Goal: Task Accomplishment & Management: Manage account settings

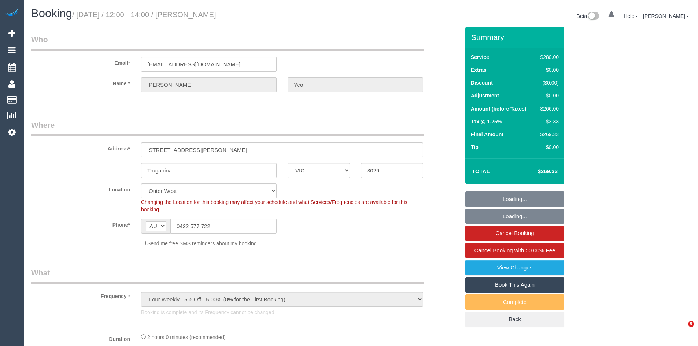
select select "VIC"
select select "string:stripe-pm_1RdY9r2GScqysDRVmpX4Fy0X"
select select "object:907"
select select "2"
select select "number:28"
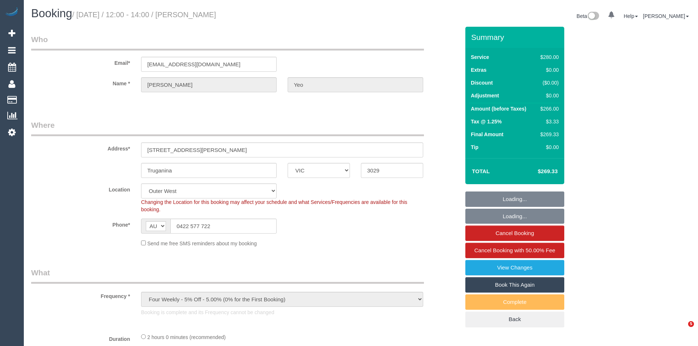
select select "number:14"
select select "number:19"
select select "number:36"
select select "number:35"
select select "number:13"
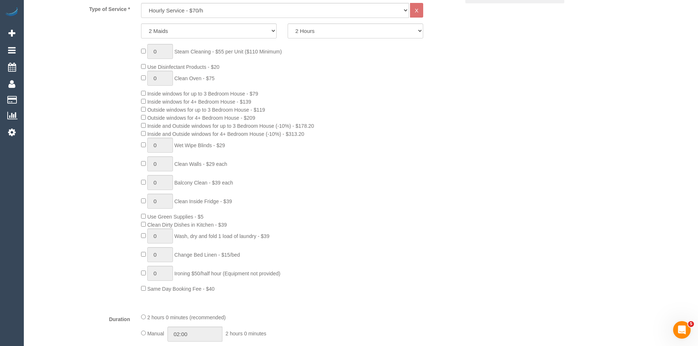
scroll to position [330, 0]
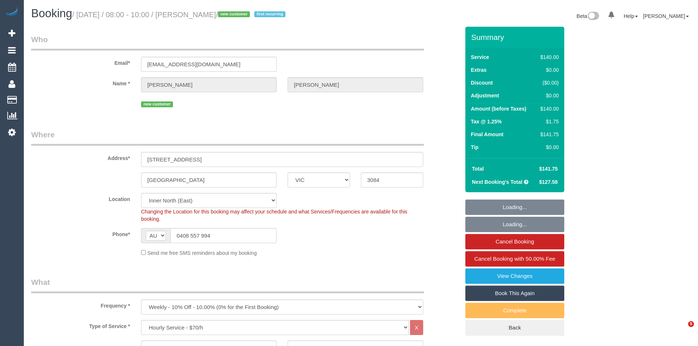
select select "VIC"
select select "number:28"
select select "number:14"
select select "number:18"
select select "number:24"
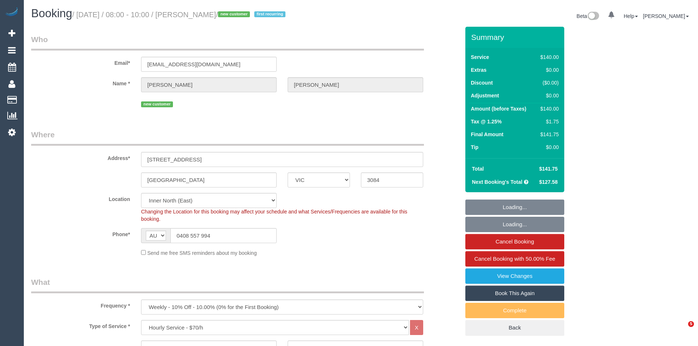
select select "number:34"
select select "number:12"
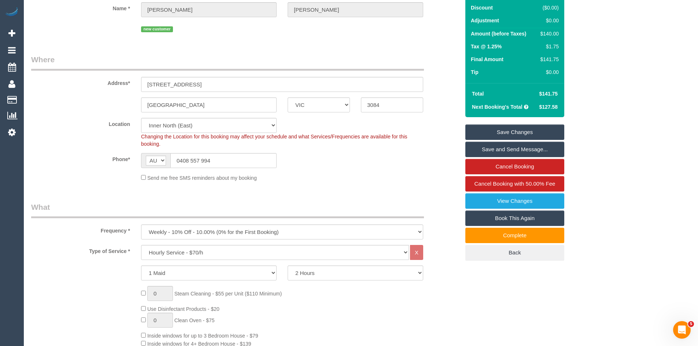
scroll to position [220, 0]
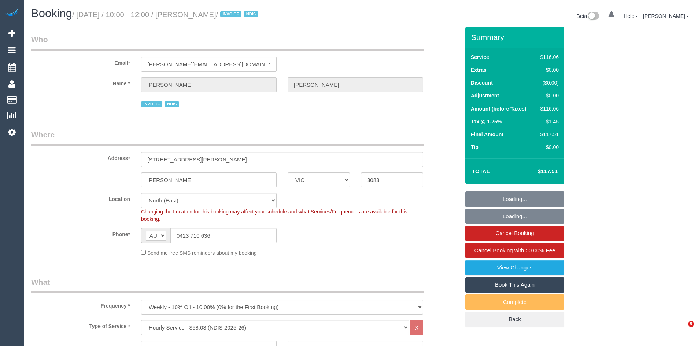
select select "VIC"
select select "number:28"
select select "number:14"
select select "number:19"
select select "number:25"
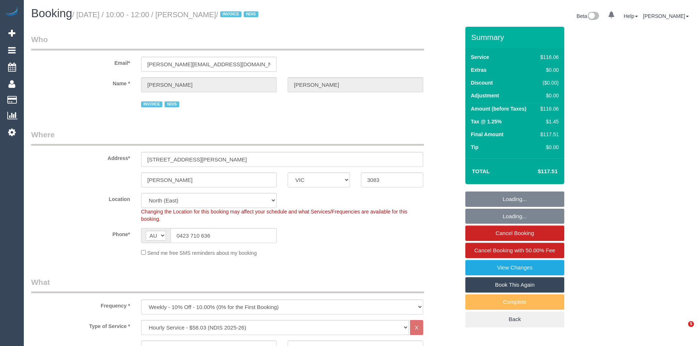
select select "number:34"
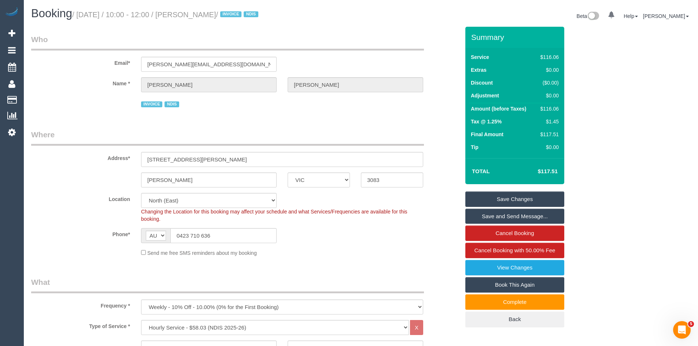
scroll to position [220, 0]
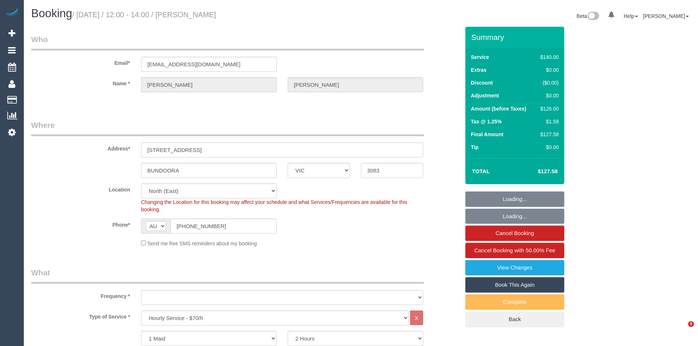
select select "VIC"
select select "string:stripe-pm_1Rl0Vy2GScqysDRVlL4rUdWI"
select select "object:1433"
select select "number:28"
select select "number:14"
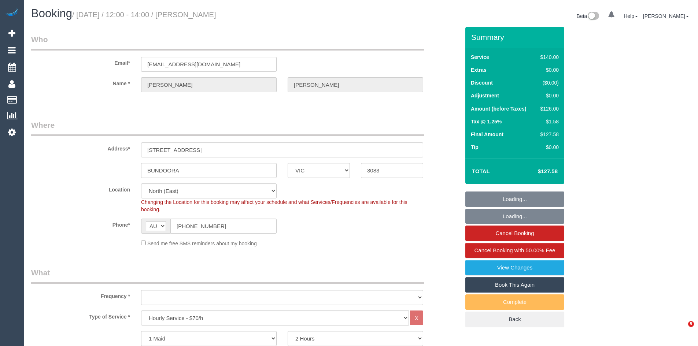
select select "number:18"
select select "number:22"
select select "number:35"
select select "number:13"
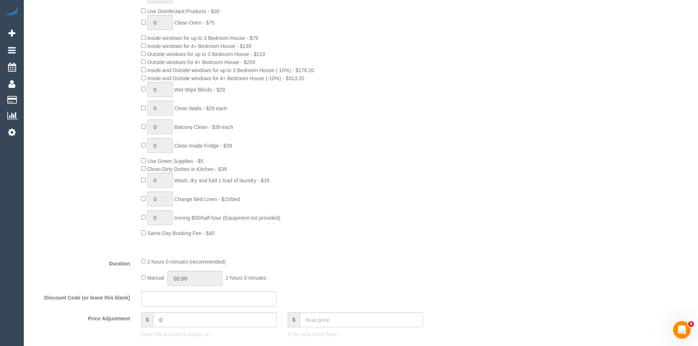
scroll to position [367, 0]
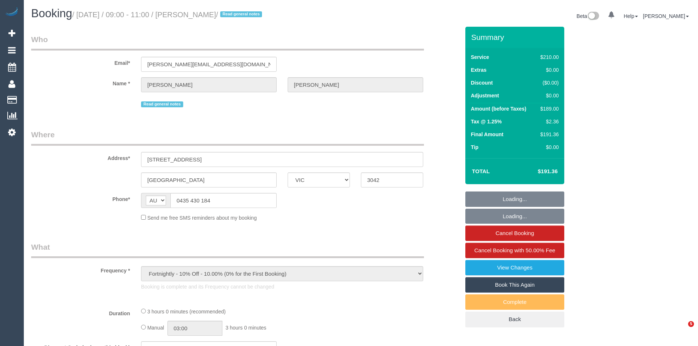
select select "VIC"
select select "string:stripe-pm_1RgDZv2GScqysDRVJc38LLZA"
select select "number:29"
select select "number:14"
select select "number:18"
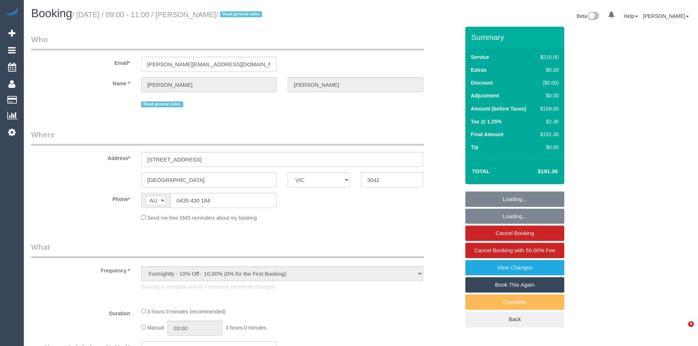
select select "number:22"
select select "180"
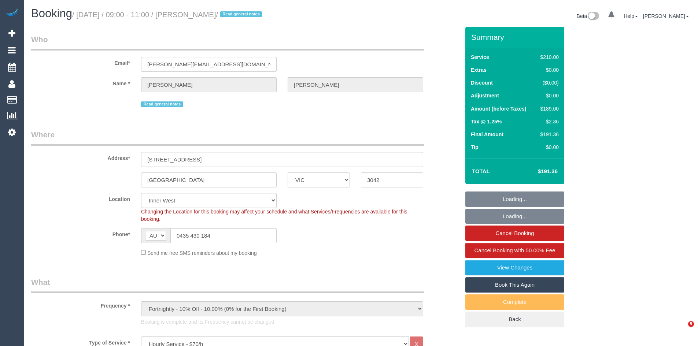
select select "object:1547"
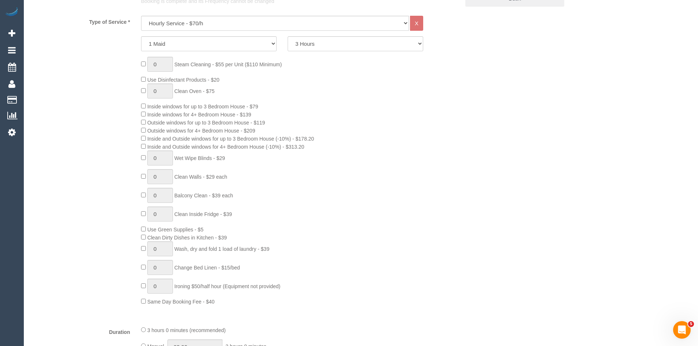
scroll to position [330, 0]
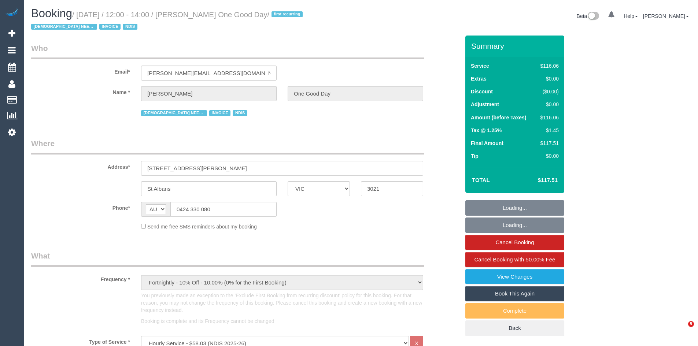
select select "VIC"
select select "number:29"
select select "number:14"
select select "number:19"
select select "number:25"
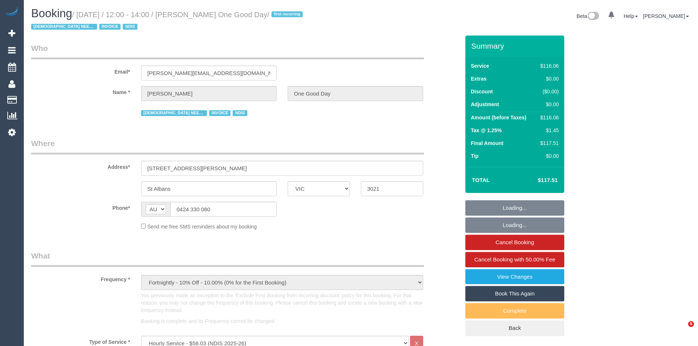
select select "number:35"
select select "object:1327"
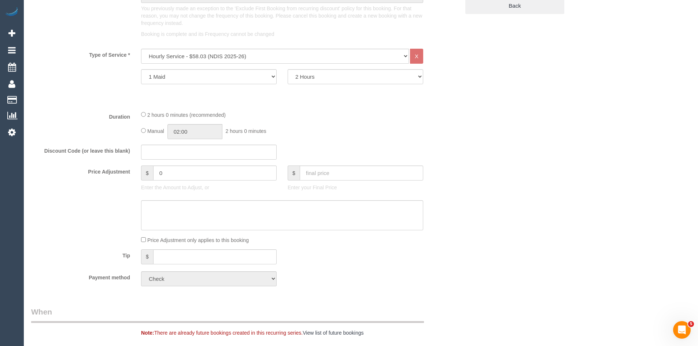
scroll to position [330, 0]
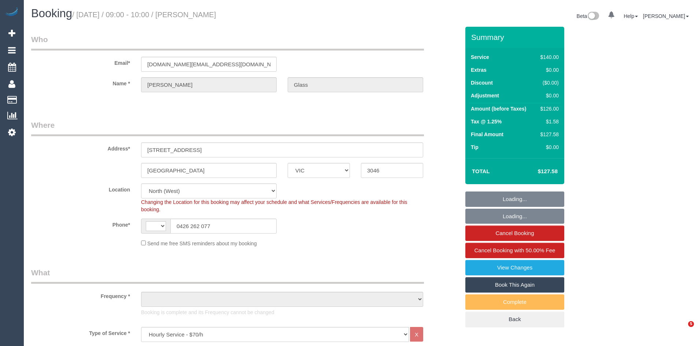
select select "VIC"
select select "string:AU"
select select "object:906"
select select "string:stripe-pm_1PIKc22GScqysDRVKfFC5wAH"
select select "number:28"
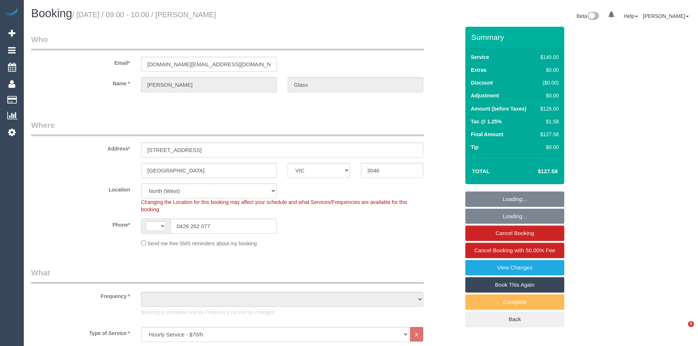
select select "number:14"
select select "number:18"
select select "number:23"
select select "number:34"
select select "number:26"
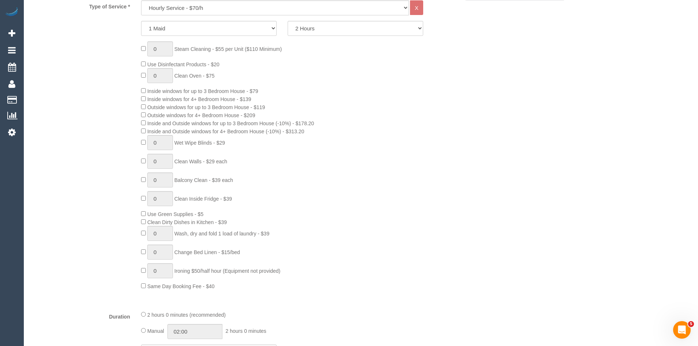
scroll to position [330, 0]
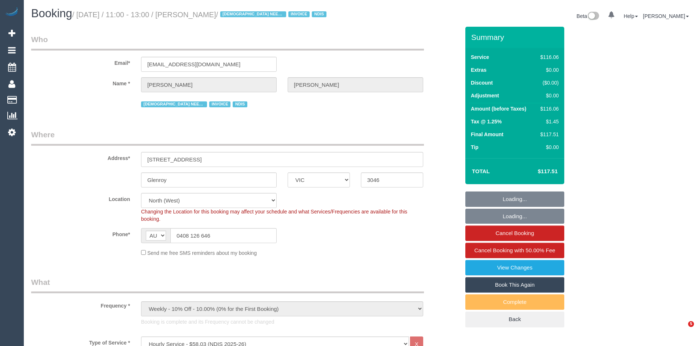
select select "VIC"
select select "string:check"
select select "number:28"
select select "number:14"
select select "number:19"
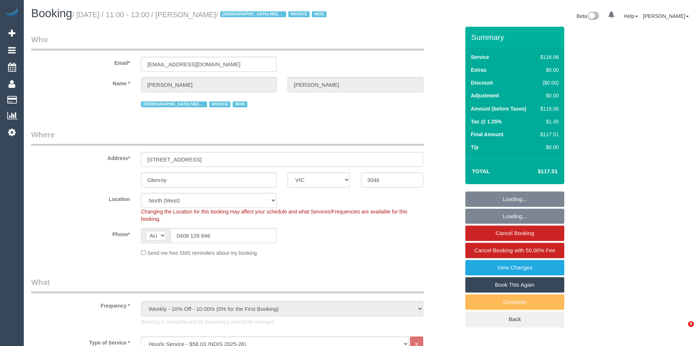
select select "number:36"
select select "number:35"
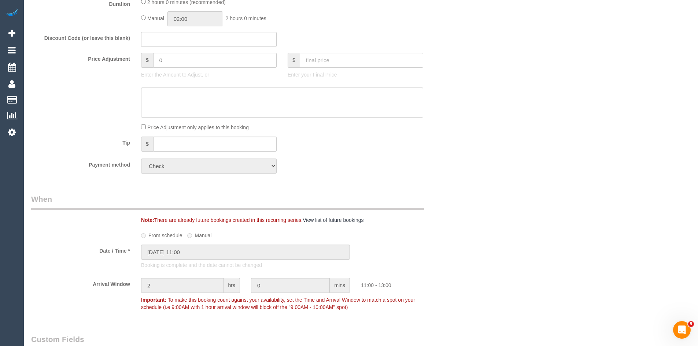
scroll to position [403, 0]
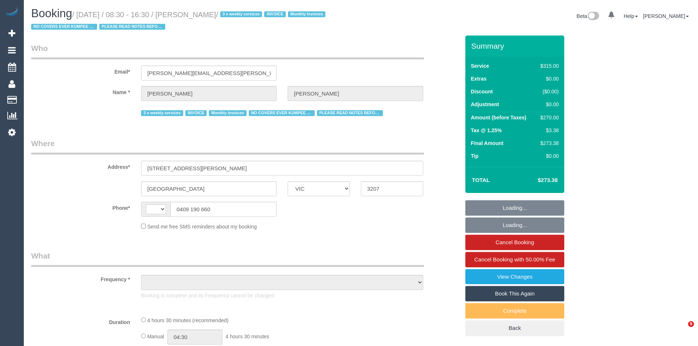
select select "VIC"
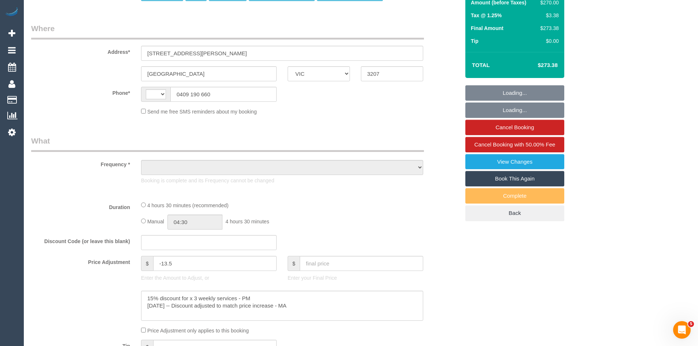
scroll to position [292, 0]
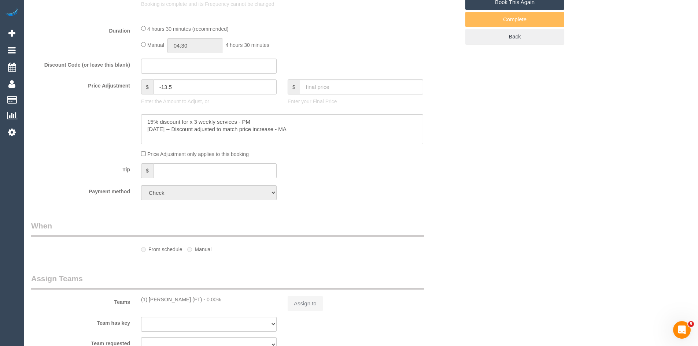
select select "string:AU"
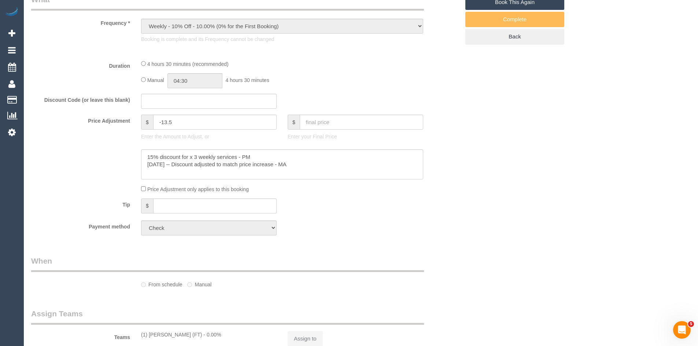
select select "object:1125"
select select "270"
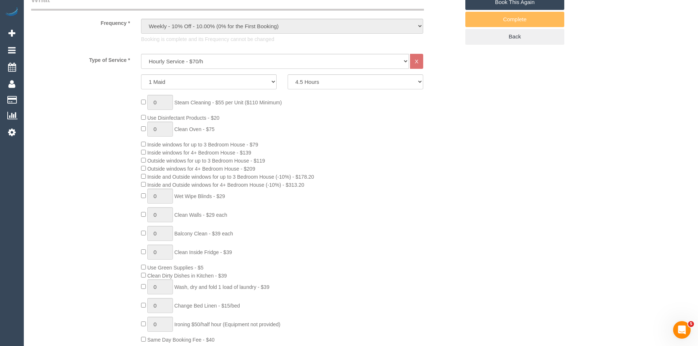
select select "number:27"
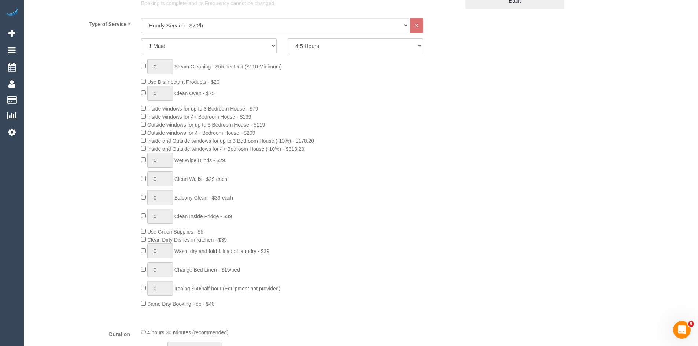
scroll to position [328, 0]
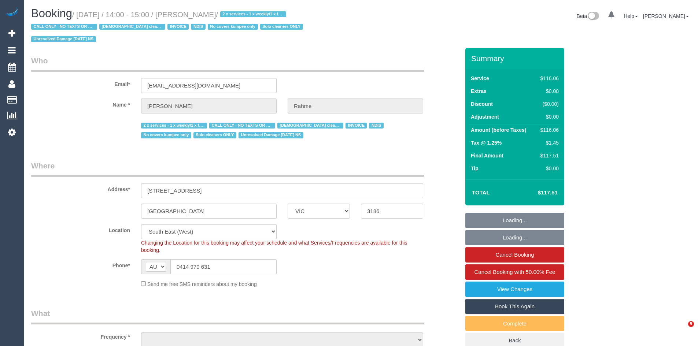
select select "VIC"
select select "number:28"
select select "number:14"
select select "number:19"
select select "number:23"
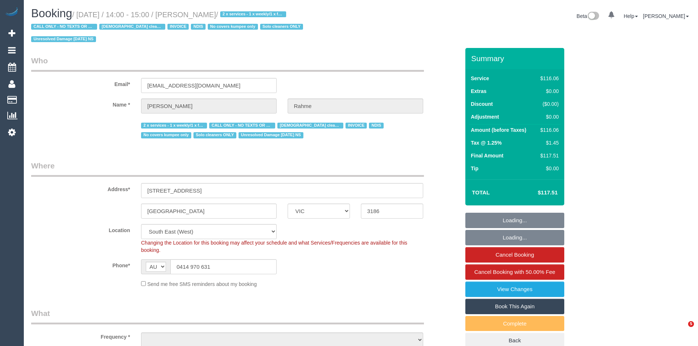
select select "number:35"
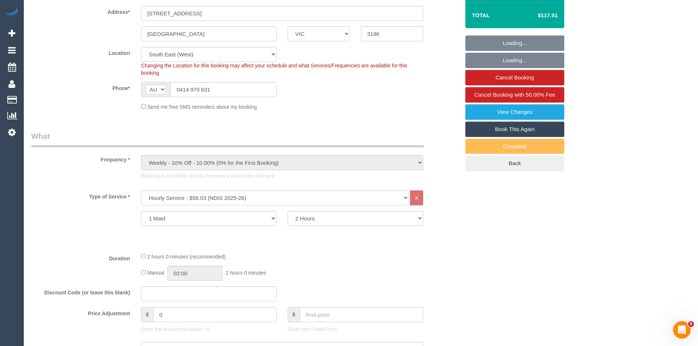
scroll to position [293, 0]
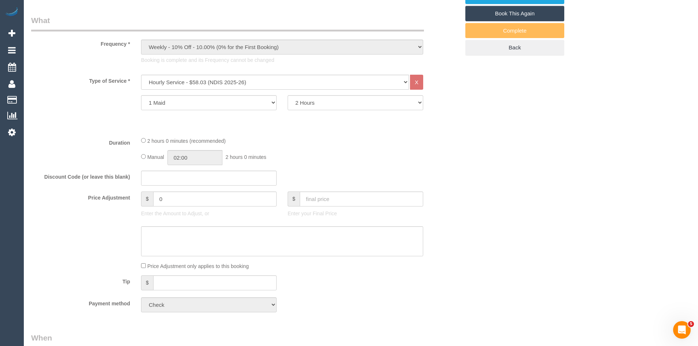
select select "object:1330"
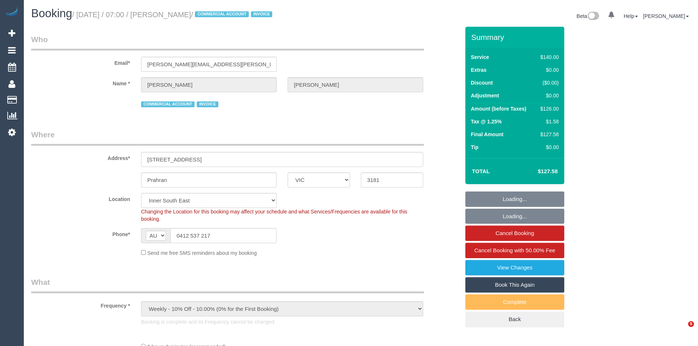
select select "VIC"
select select "object:692"
select select "23690"
select select "number:28"
select select "number:16"
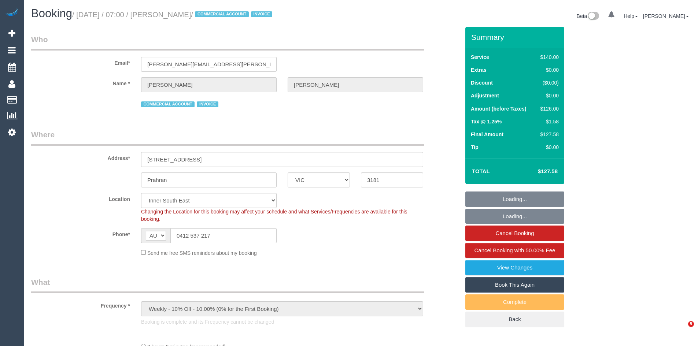
select select "number:18"
select select "number:25"
select select "number:35"
select select "number:11"
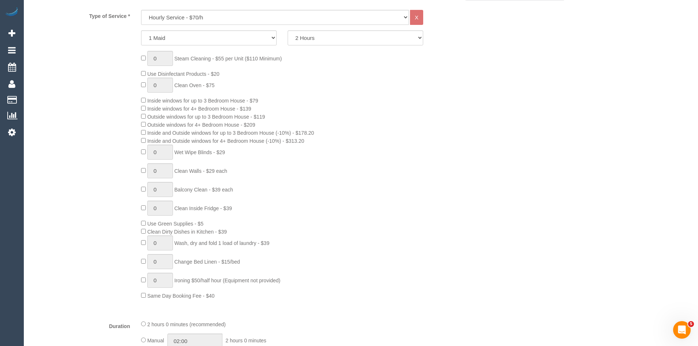
scroll to position [330, 0]
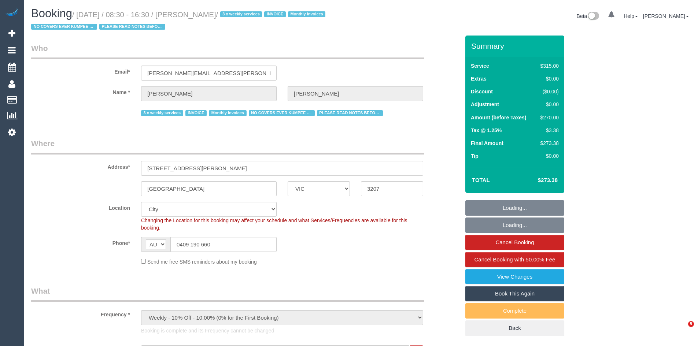
select select "VIC"
select select "270"
select select "number:27"
select select "number:35"
select select "23690"
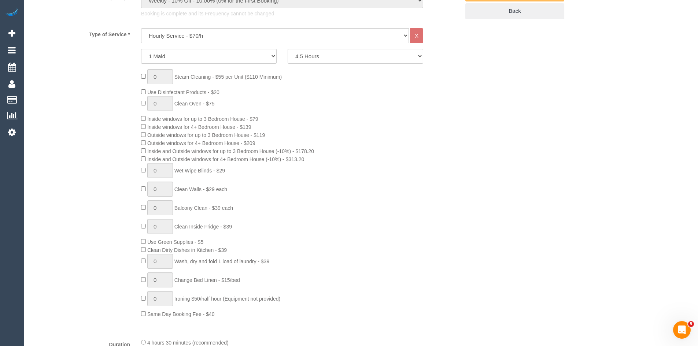
scroll to position [330, 0]
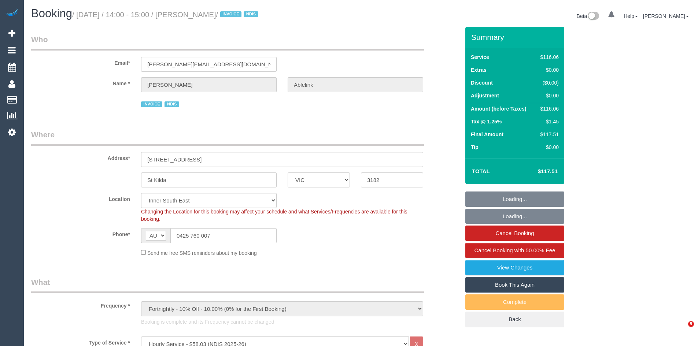
select select "VIC"
select select "object:1370"
select select "number:28"
select select "number:14"
select select "number:18"
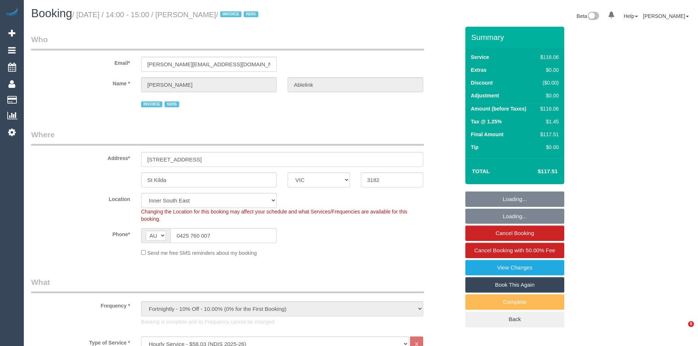
select select "number:36"
select select "number:35"
select select "number:13"
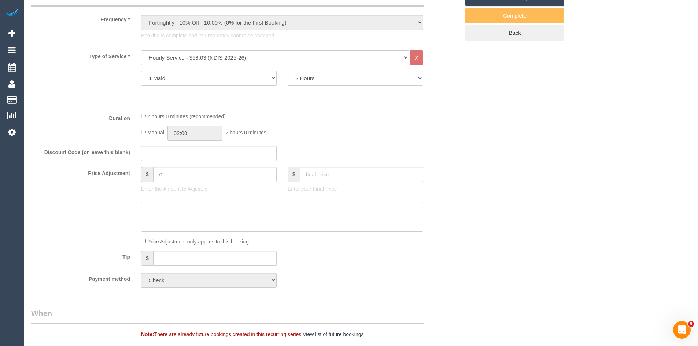
scroll to position [293, 0]
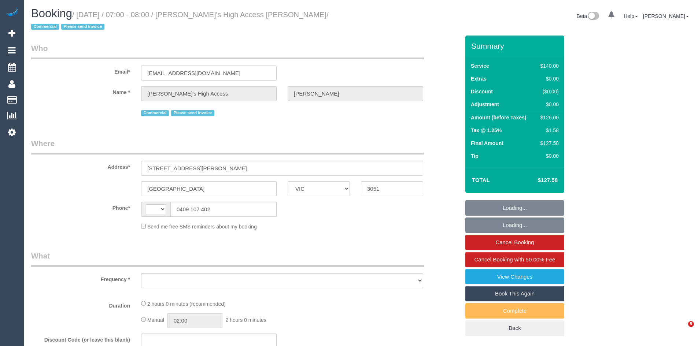
select select "VIC"
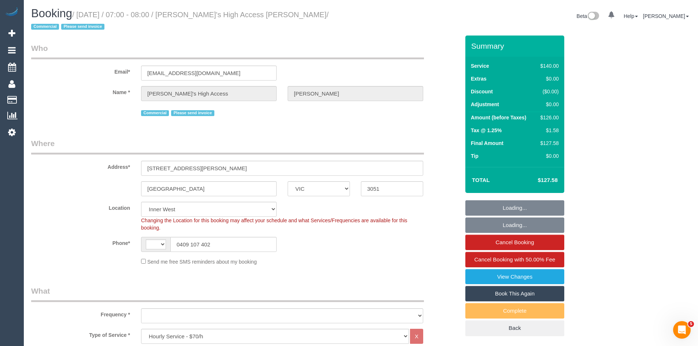
select select "string:AU"
select select "object:606"
select select "number:28"
select select "number:14"
select select "number:18"
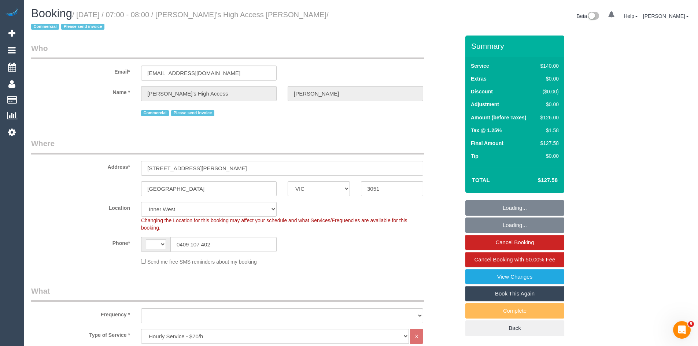
select select "number:22"
select select "object:858"
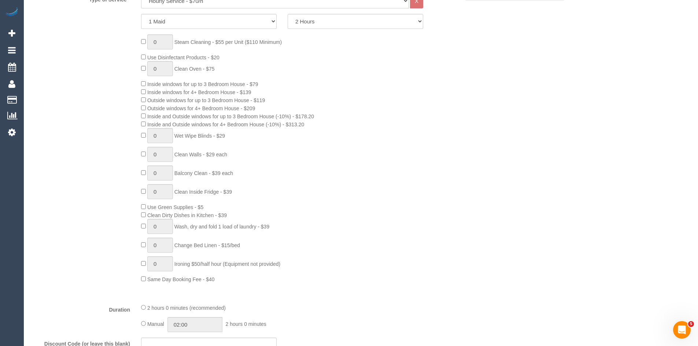
scroll to position [367, 0]
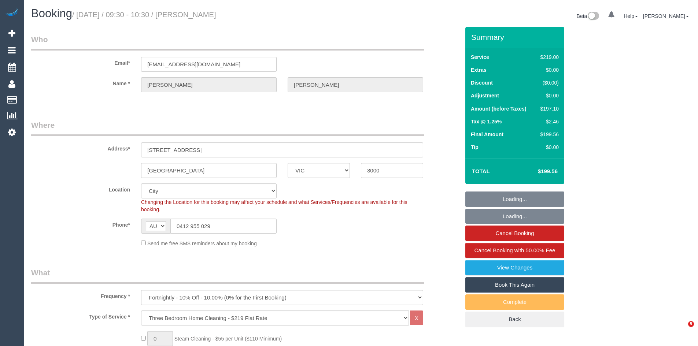
select select "VIC"
select select "string:stripe"
select select "number:32"
select select "number:34"
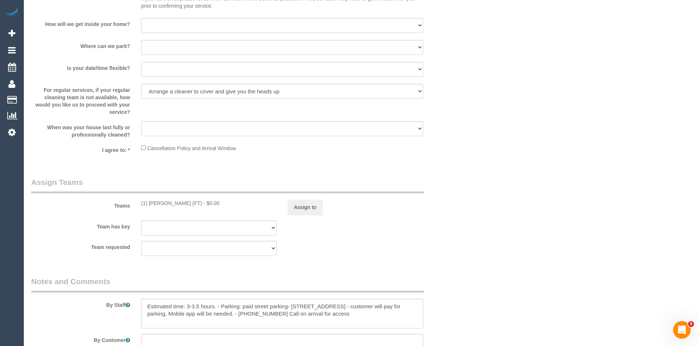
scroll to position [1100, 0]
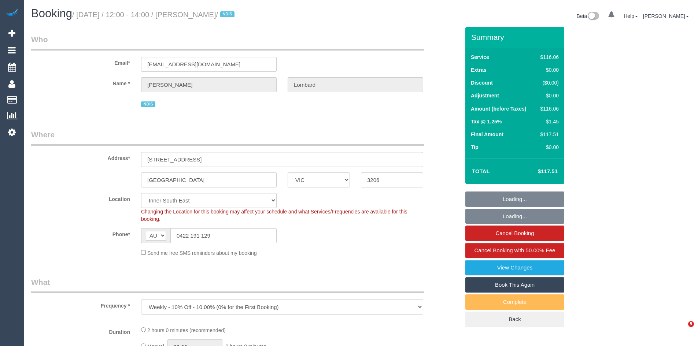
select select "VIC"
select select "object:532"
select select "number:28"
select select "number:14"
select select "number:19"
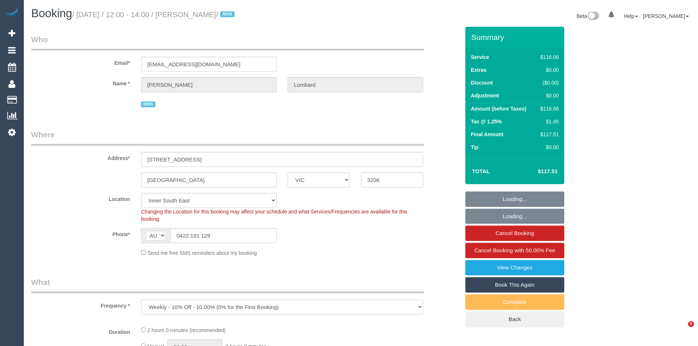
select select "number:23"
select select "number:35"
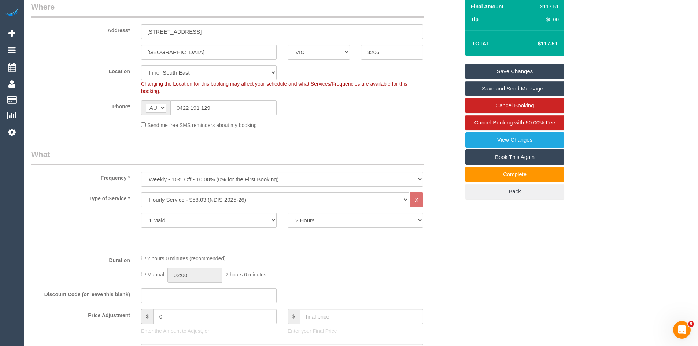
scroll to position [257, 0]
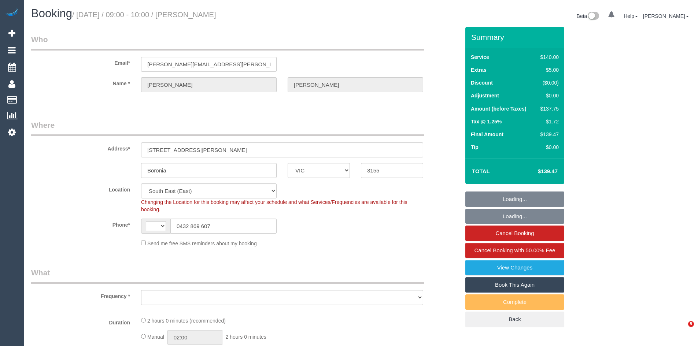
select select "VIC"
select select "string:AU"
select select "object:773"
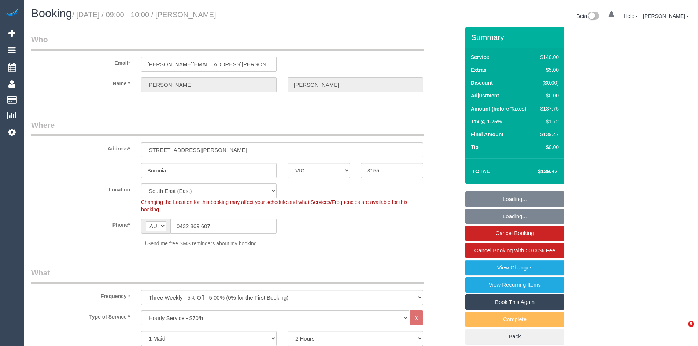
select select "number:29"
select select "number:16"
select select "number:18"
select select "number:22"
select select "number:34"
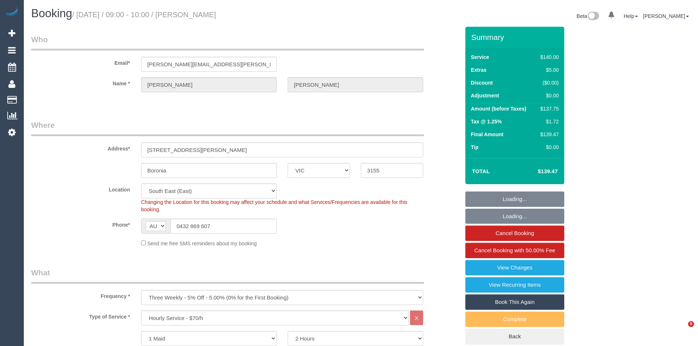
select select "number:12"
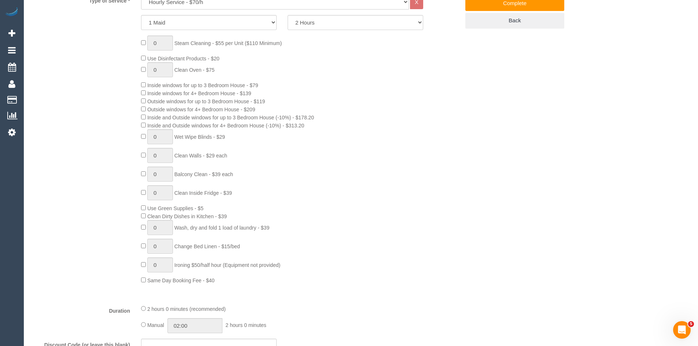
scroll to position [330, 0]
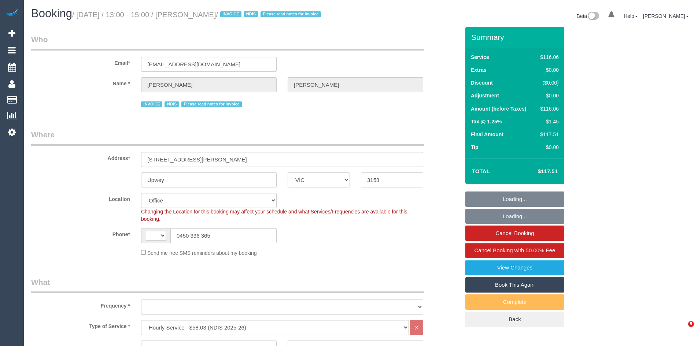
select select "VIC"
select select "string:check"
select select "string:AU"
select select "object:745"
select select "number:27"
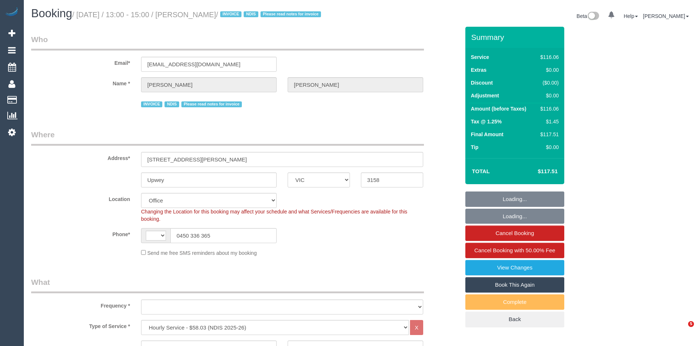
select select "number:14"
select select "number:19"
select select "number:22"
select select "number:34"
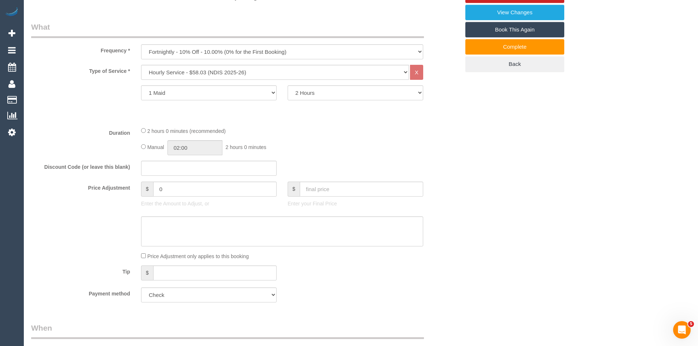
scroll to position [257, 0]
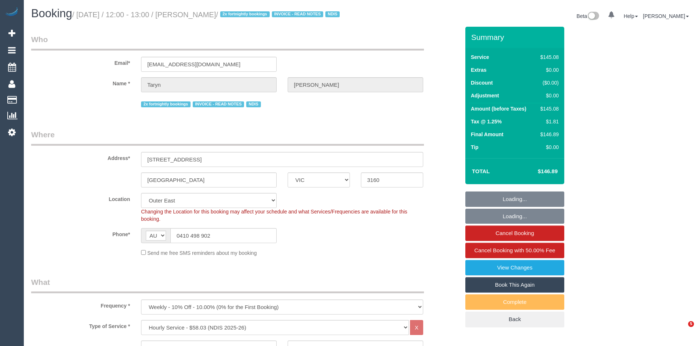
select select "VIC"
select select "150"
select select "string:check"
select select "number:28"
select select "number:17"
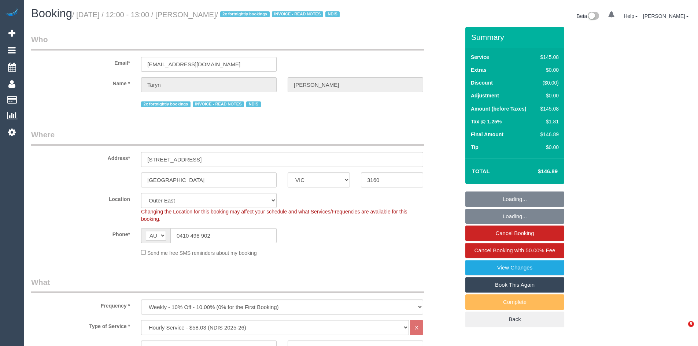
select select "number:18"
select select "number:22"
select select "number:35"
select select "number:12"
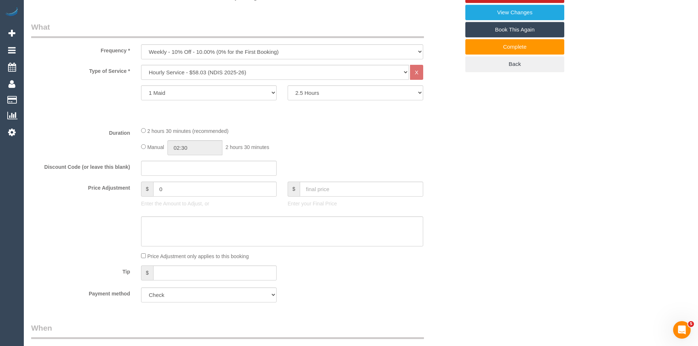
scroll to position [257, 0]
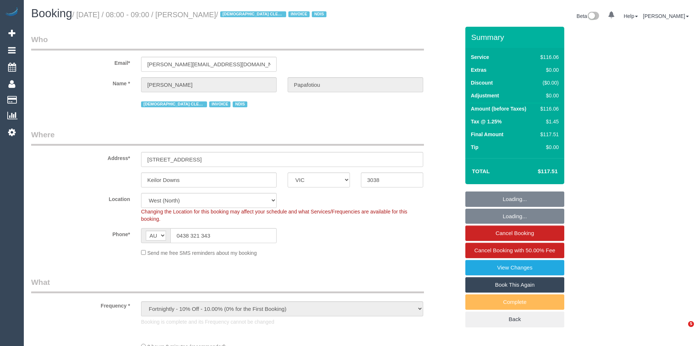
select select "VIC"
select select "number:29"
select select "number:14"
select select "number:19"
select select "number:25"
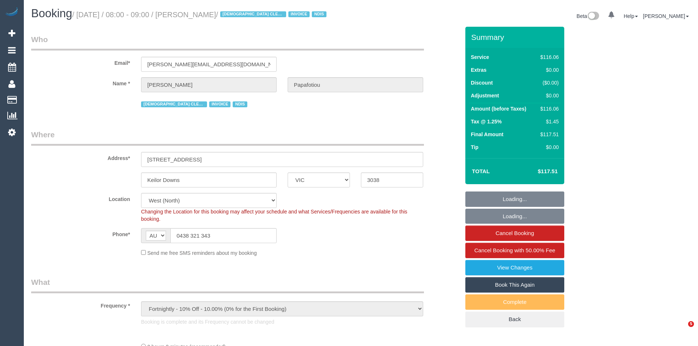
select select "number:35"
select select "object:1299"
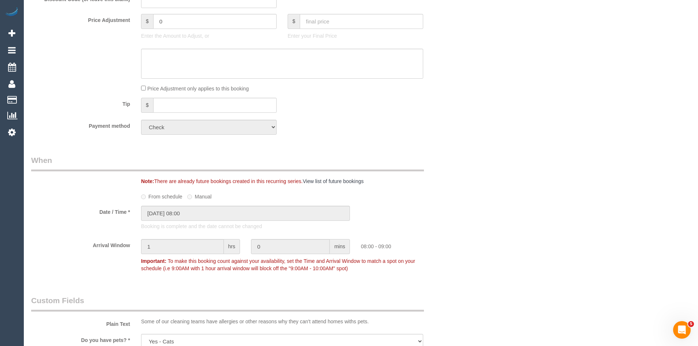
scroll to position [257, 0]
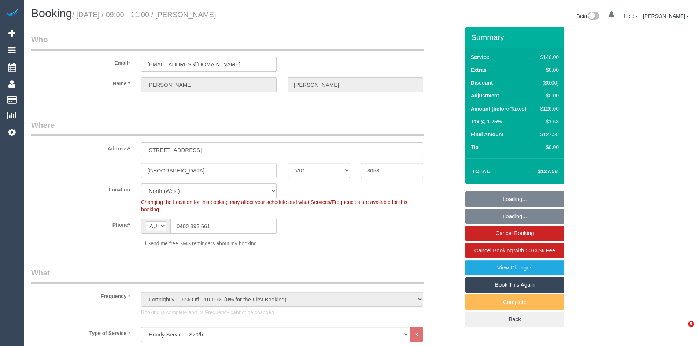
select select "VIC"
select select "number:29"
select select "number:16"
select select "number:19"
select select "number:22"
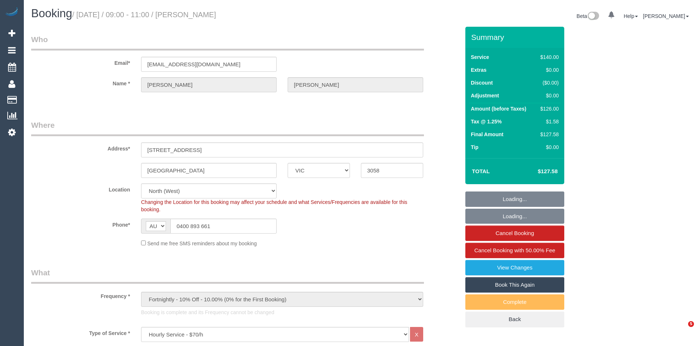
select select "number:33"
select select "number:26"
select select "object:1555"
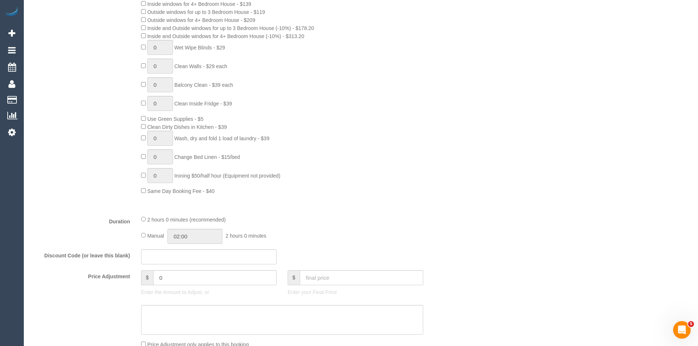
scroll to position [550, 0]
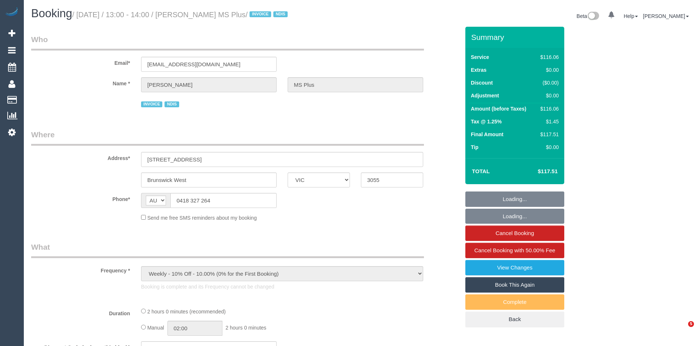
select select "VIC"
select select "object:1476"
select select "number:28"
select select "number:14"
select select "number:19"
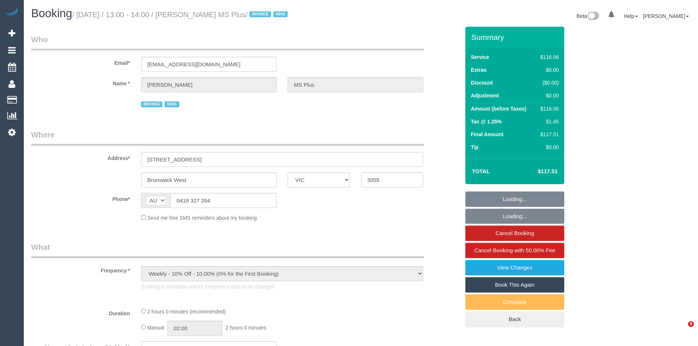
select select "number:36"
select select "number:35"
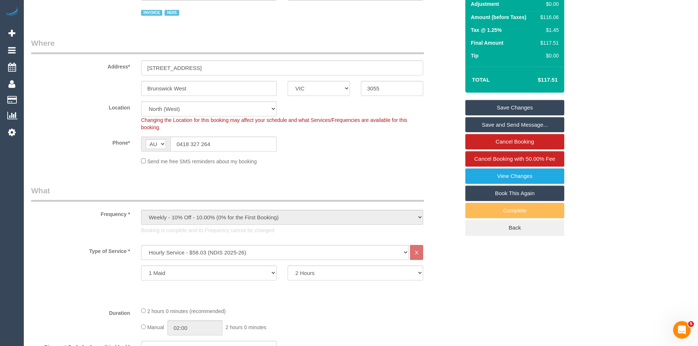
scroll to position [257, 0]
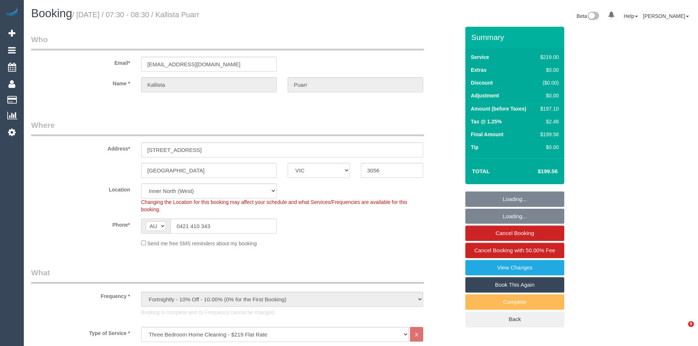
select select "VIC"
select select "number:29"
select select "number:14"
select select "number:19"
select select "number:25"
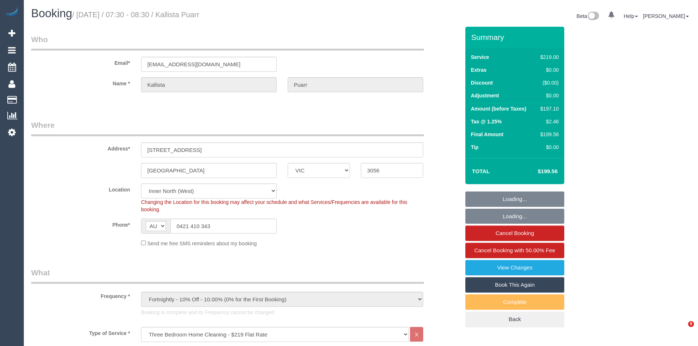
select select "number:34"
select select "number:11"
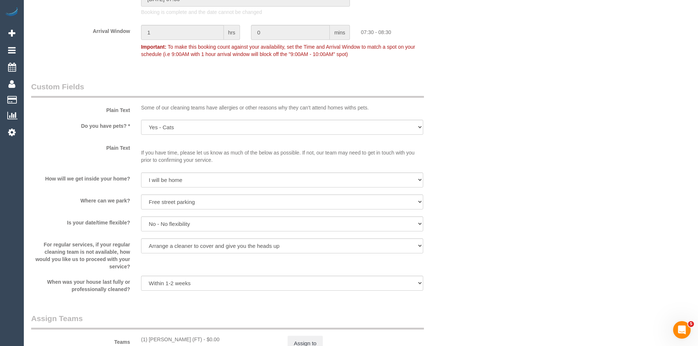
scroll to position [1026, 0]
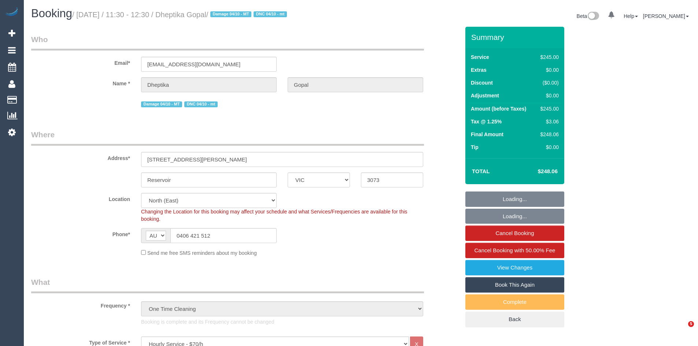
select select "VIC"
select select "210"
select select "object:826"
select select "number:28"
select select "number:14"
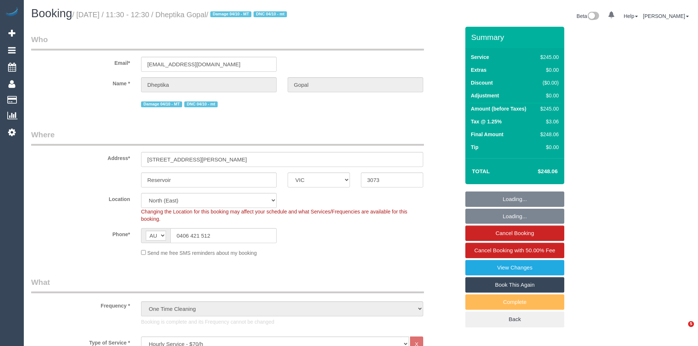
select select "number:19"
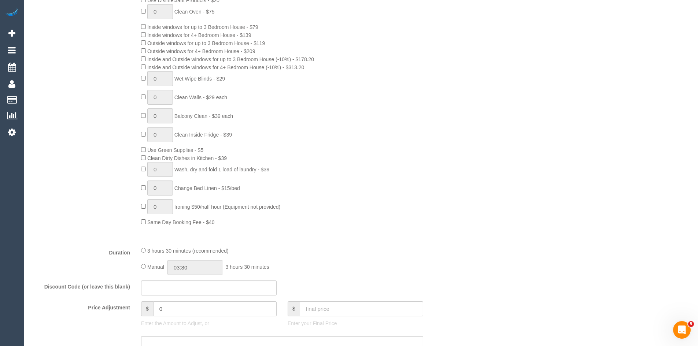
scroll to position [403, 0]
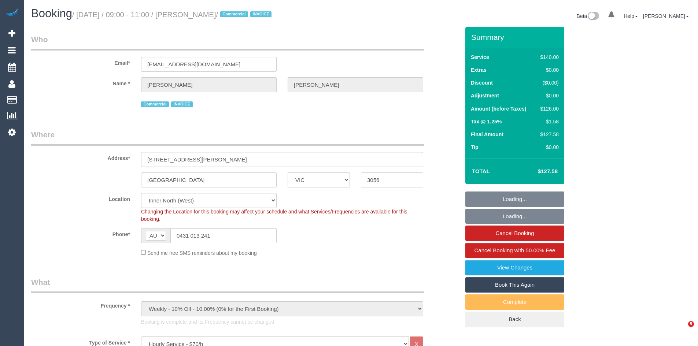
select select "VIC"
select select "number:28"
select select "number:14"
select select "number:19"
select select "number:22"
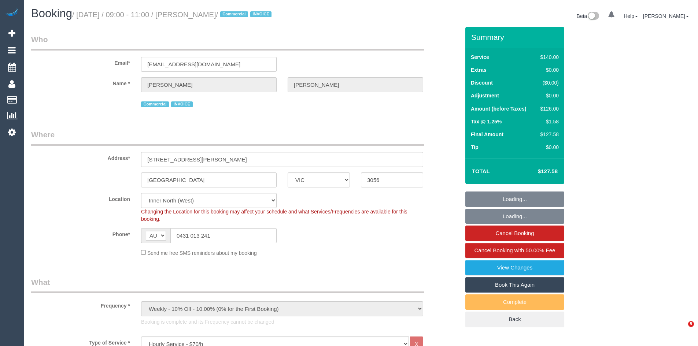
select select "number:34"
select select "number:13"
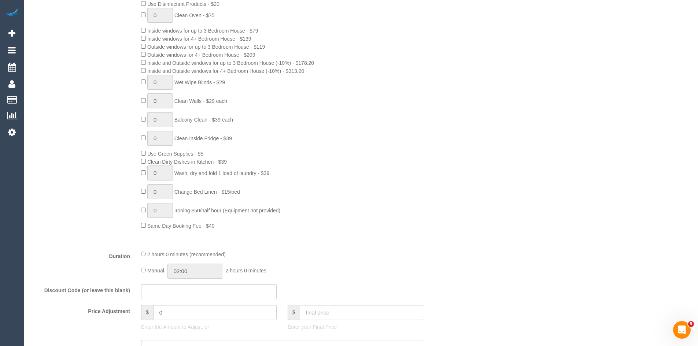
scroll to position [403, 0]
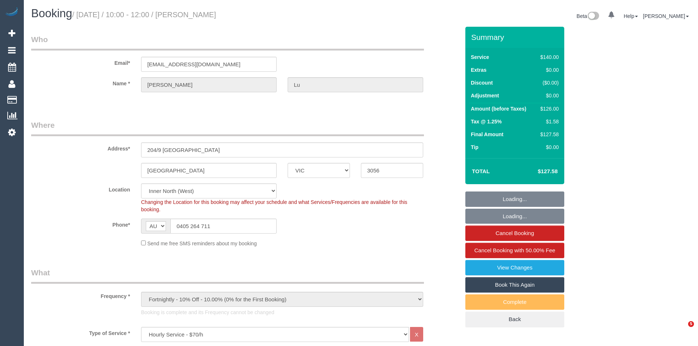
select select "VIC"
select select "number:29"
select select "number:14"
select select "number:19"
select select "number:22"
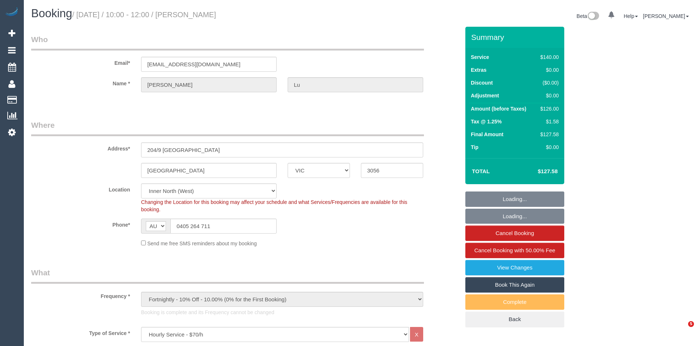
select select "number:34"
select select "number:26"
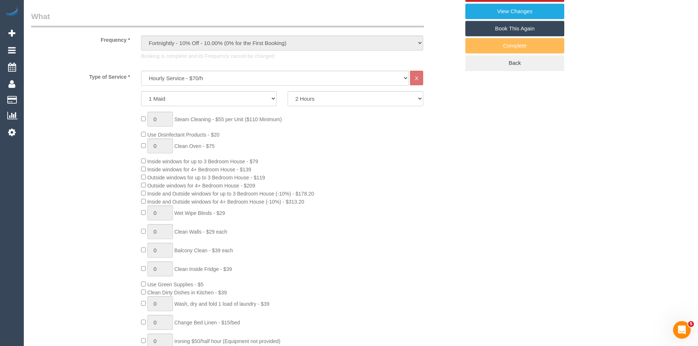
scroll to position [367, 0]
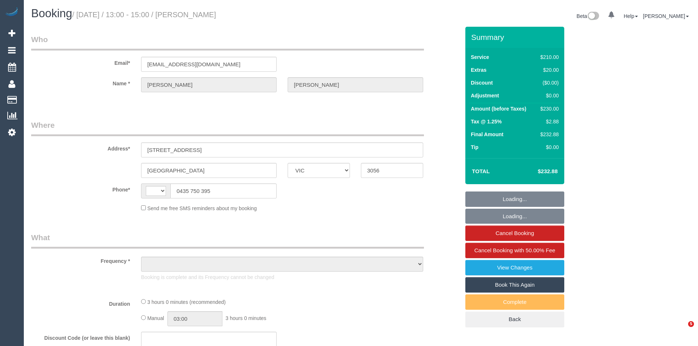
select select "VIC"
select select "string:AU"
select select "object:335"
select select "string:stripe-pm_1Mr6wx2GScqysDRV5vWeSF8U"
select select "180"
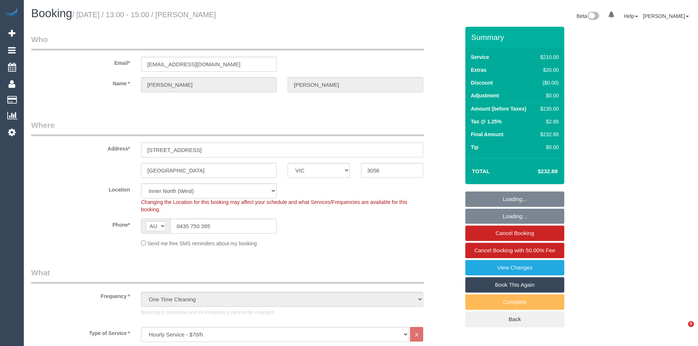
select select "object:1750"
select select "number:28"
select select "number:14"
select select "number:18"
select select "number:22"
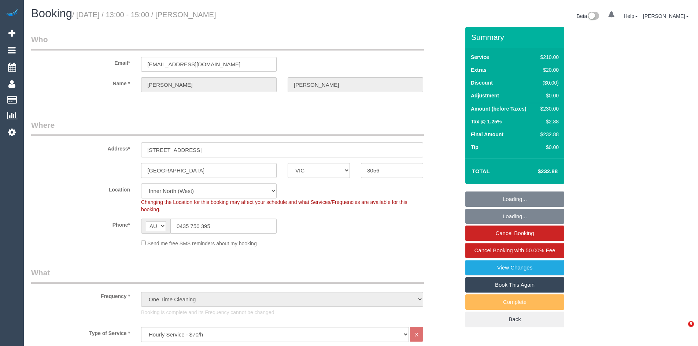
select select "number:13"
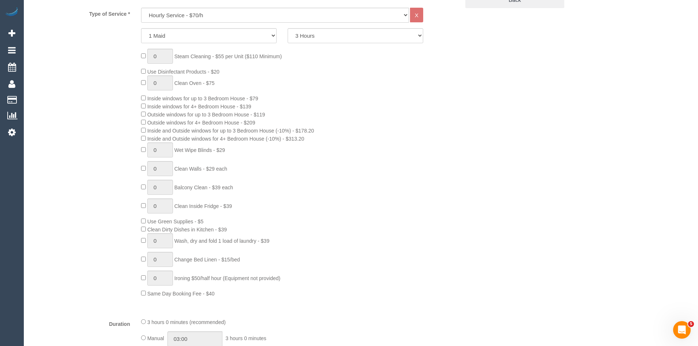
scroll to position [330, 0]
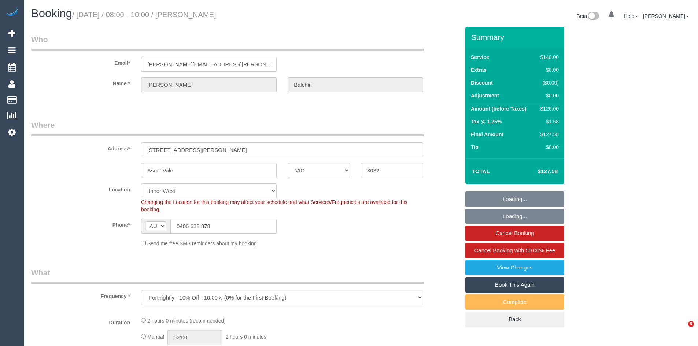
select select "VIC"
select select "object:1206"
select select "string:stripe-pm_1Rd1N42GScqysDRV7EpgiiAJ"
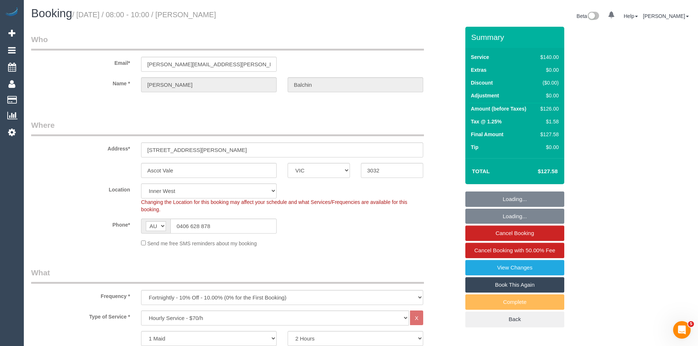
select select "number:27"
select select "number:14"
select select "number:19"
select select "number:22"
select select "number:34"
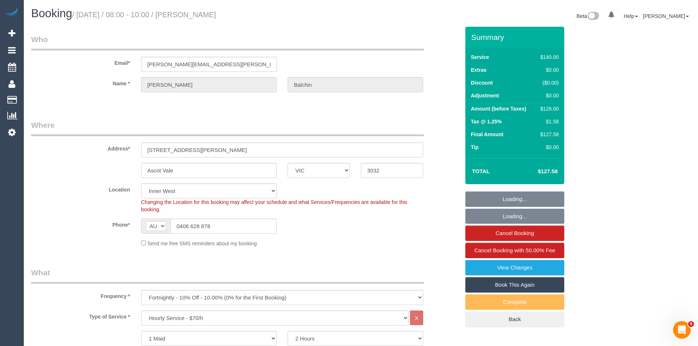
select select "number:13"
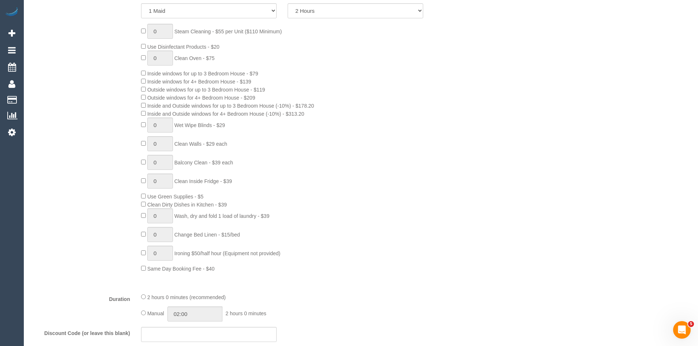
scroll to position [330, 0]
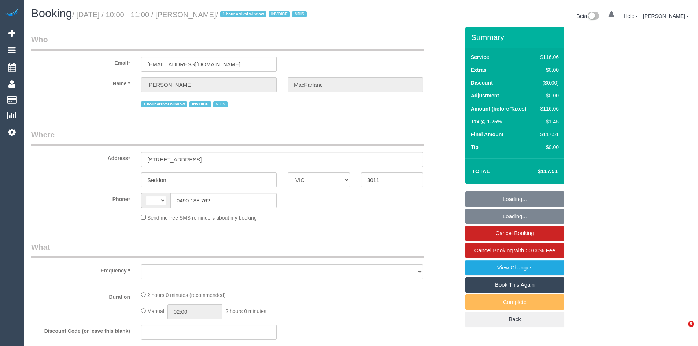
select select "VIC"
select select "string:check"
select select "number:29"
select select "number:14"
select select "number:19"
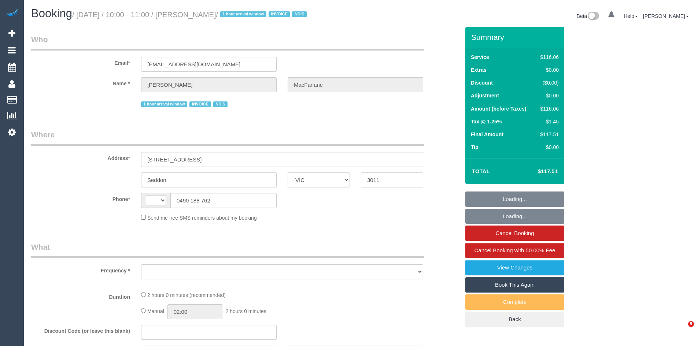
select select "number:25"
select select "number:35"
select select "number:13"
select select "string:AU"
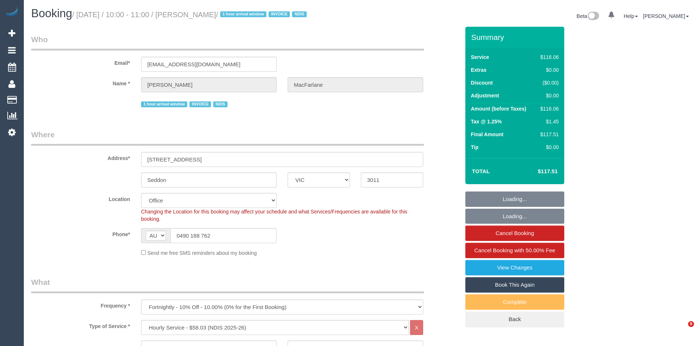
select select "object:2053"
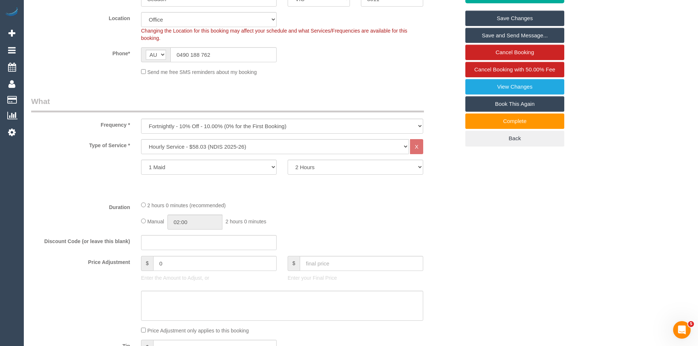
scroll to position [293, 0]
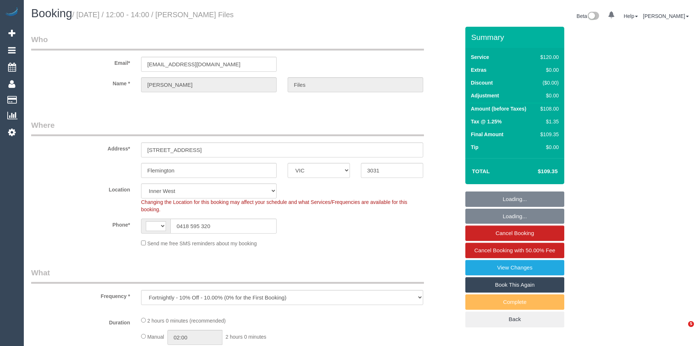
select select "VIC"
select select "string:AU"
select select "number:30"
select select "number:14"
select select "number:18"
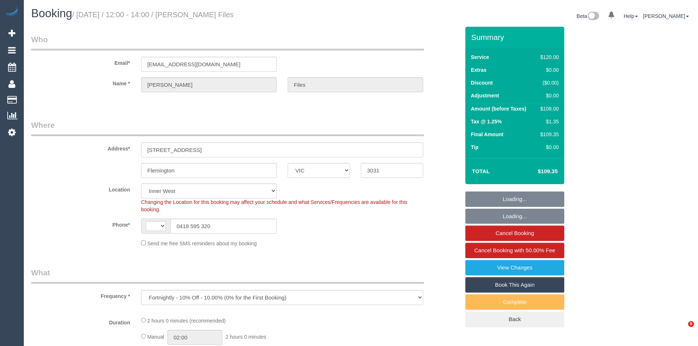
select select "number:24"
select select "number:34"
select select "number:26"
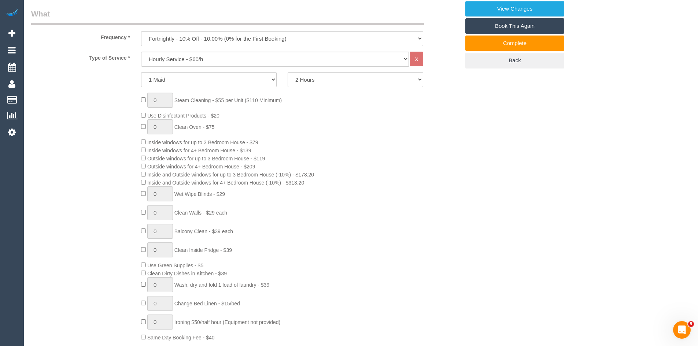
scroll to position [330, 0]
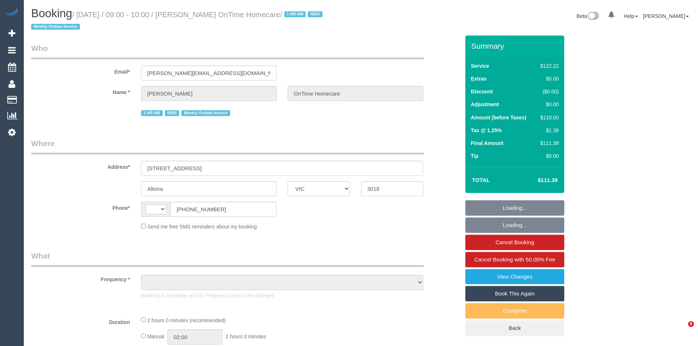
select select "VIC"
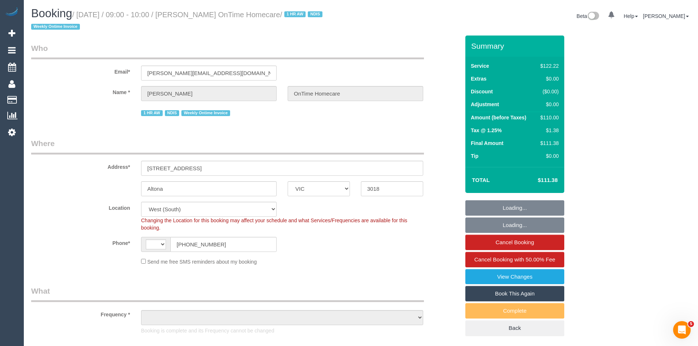
select select "string:AU"
select select "object:745"
select select "number:27"
select select "number:14"
select select "number:19"
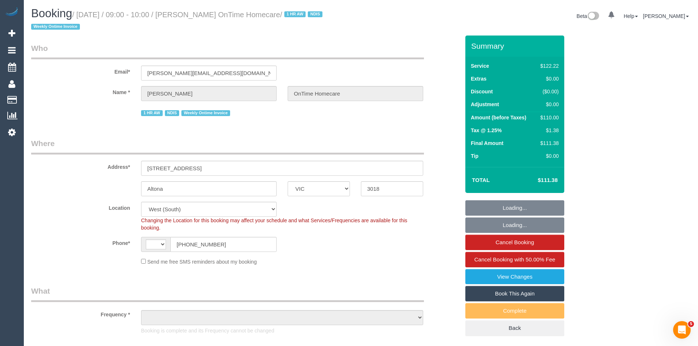
select select "number:25"
select select "number:35"
select select "object:1212"
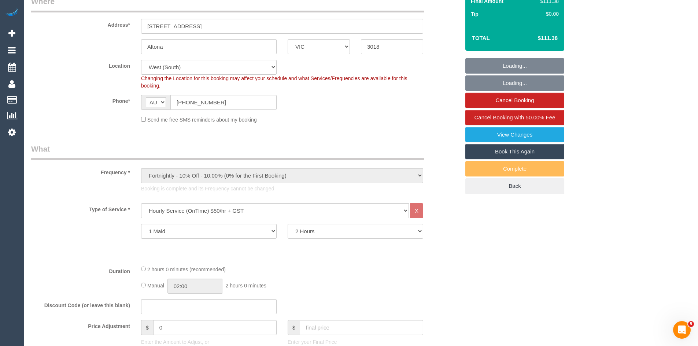
scroll to position [220, 0]
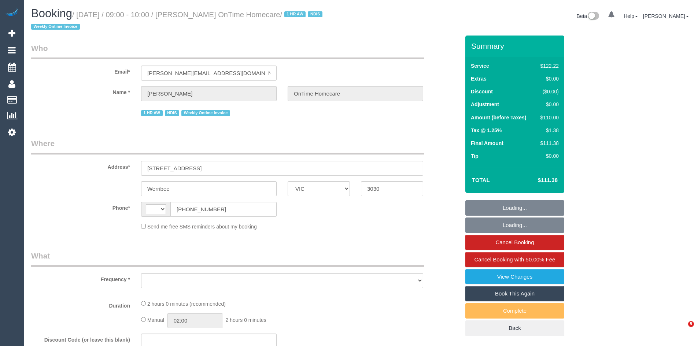
select select "VIC"
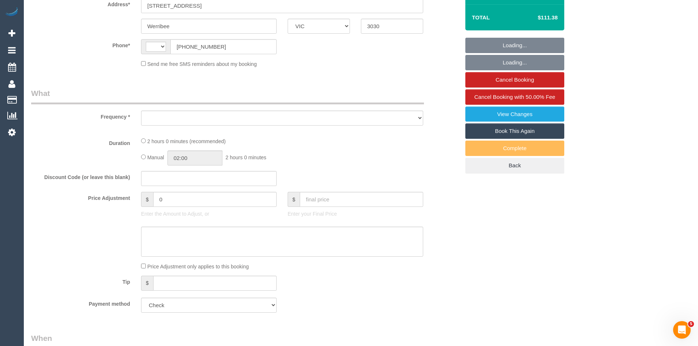
select select "string:AU"
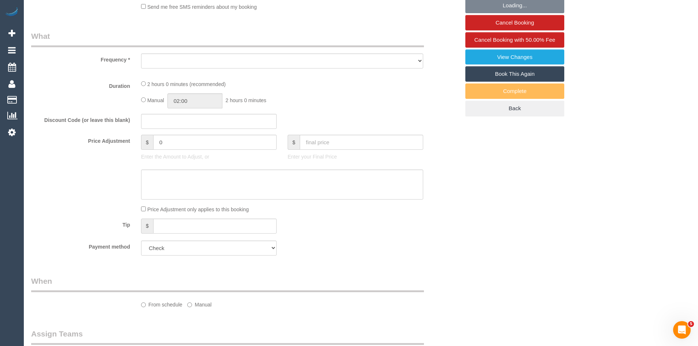
scroll to position [255, 0]
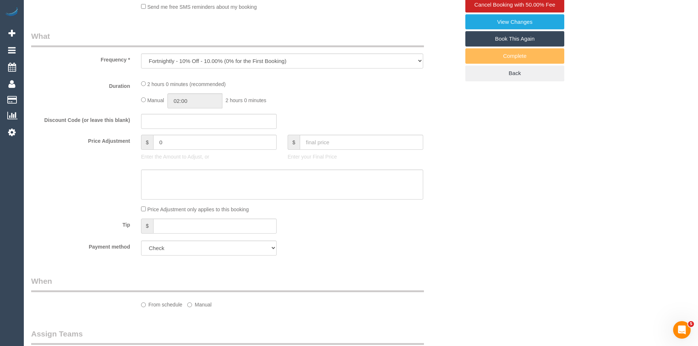
select select "object:686"
select select "number:28"
select select "number:14"
select select "number:19"
select select "number:36"
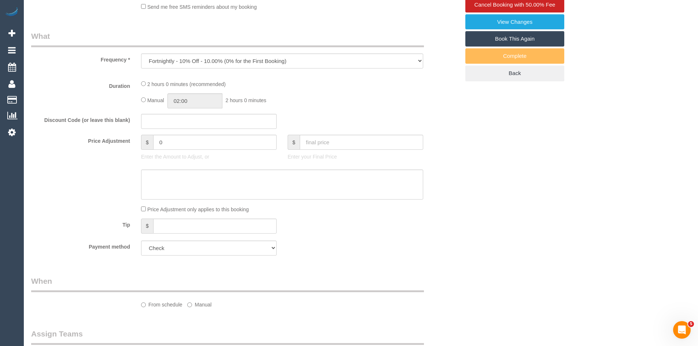
select select "number:35"
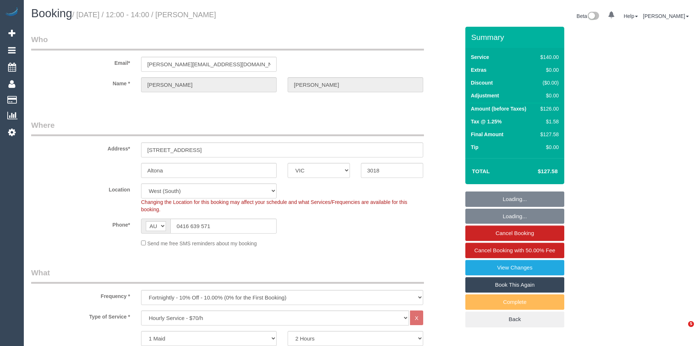
select select "VIC"
select select "object:729"
select select "number:29"
select select "number:14"
select select "number:19"
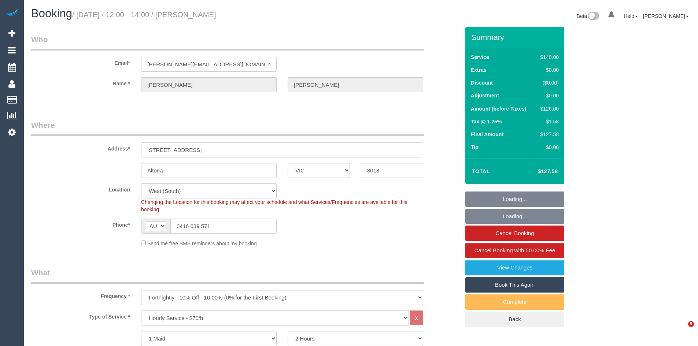
select select "number:22"
select select "number:34"
select select "number:11"
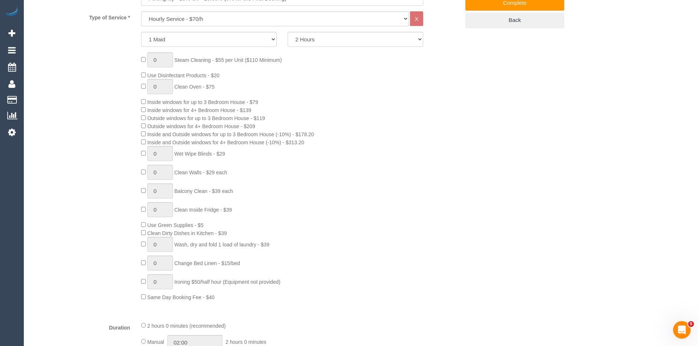
scroll to position [293, 0]
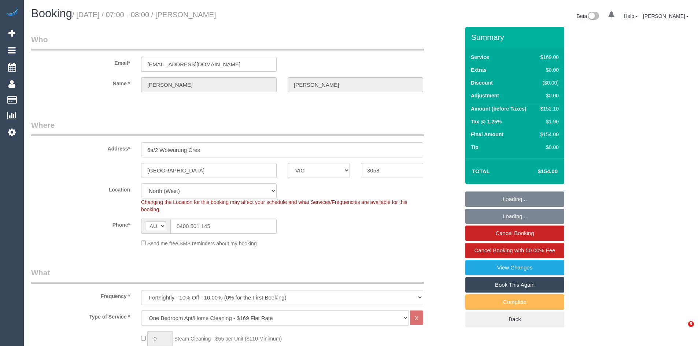
select select "VIC"
select select "number:28"
select select "number:14"
select select "number:19"
select select "number:23"
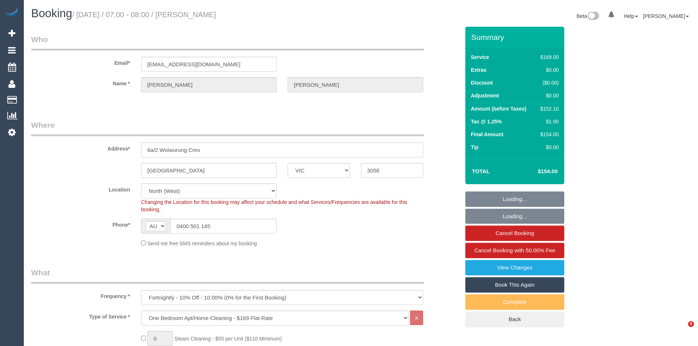
select select "number:34"
select select "number:13"
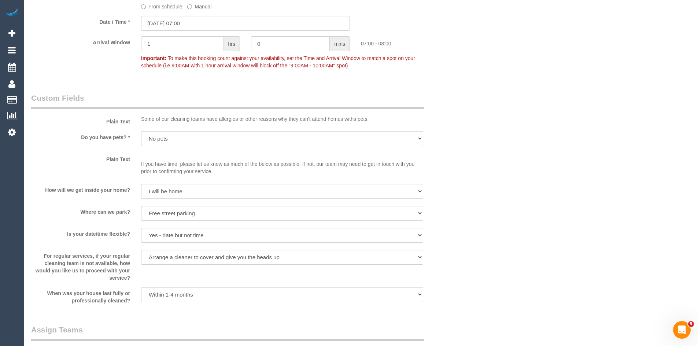
scroll to position [1121, 0]
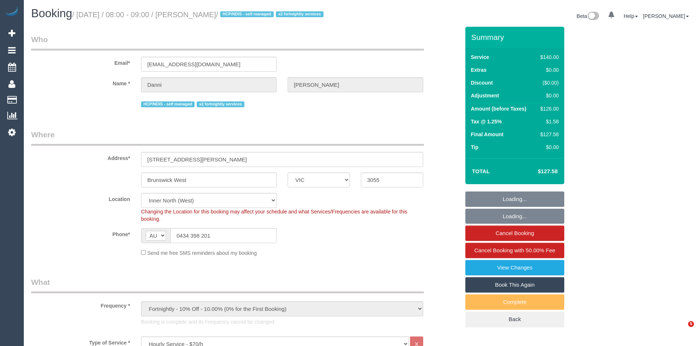
select select "VIC"
select select "number:27"
select select "number:14"
select select "number:19"
select select "number:25"
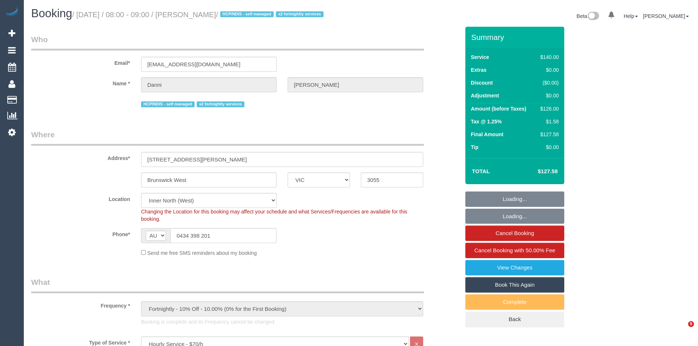
select select "number:35"
select select "number:11"
select select "object:1723"
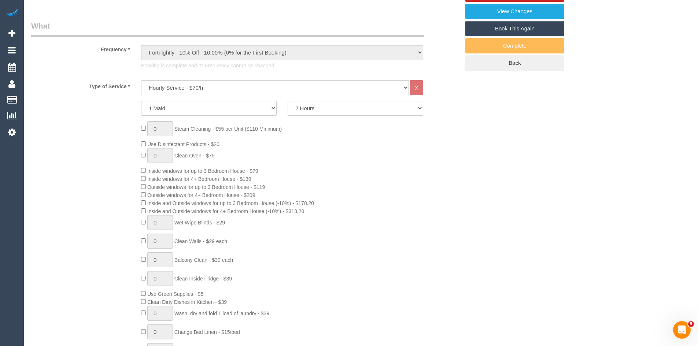
scroll to position [330, 0]
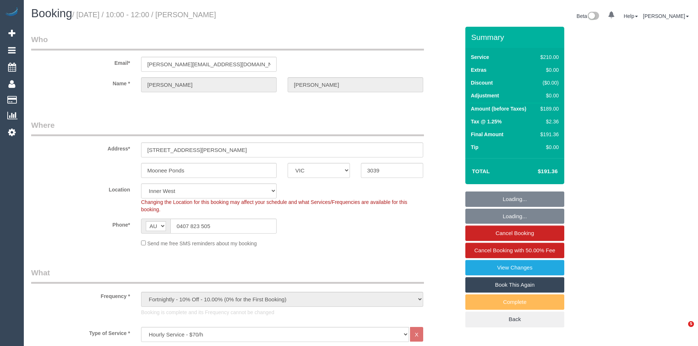
select select "VIC"
select select "180"
select select "string:stripe-pm_1FlTqP2GScqysDRV3PBiZnkj"
select select "number:28"
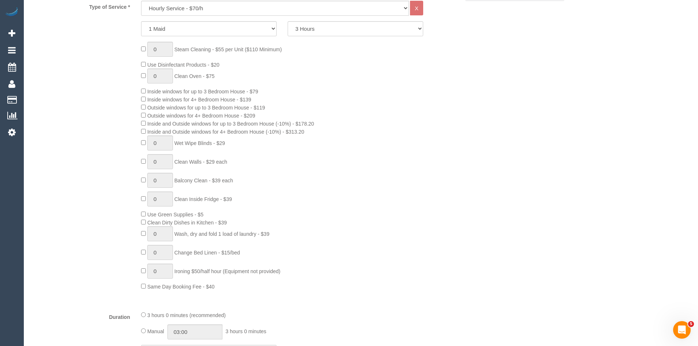
scroll to position [330, 0]
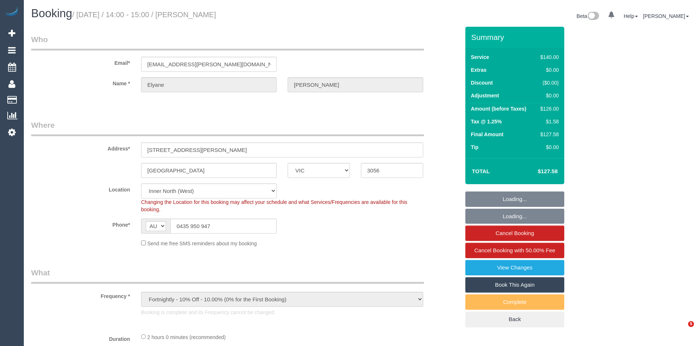
select select "VIC"
select select "object:565"
select select "number:28"
select select "number:16"
select select "number:19"
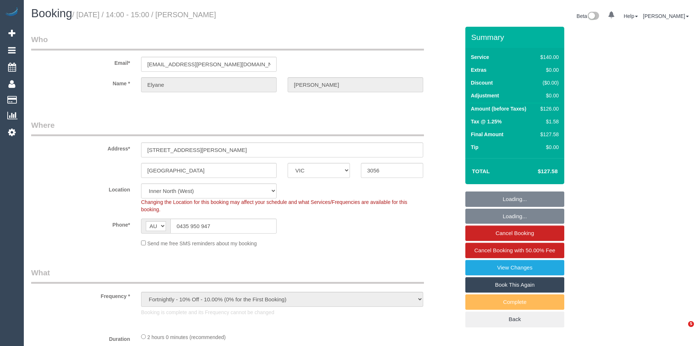
select select "number:22"
select select "number:33"
select select "number:26"
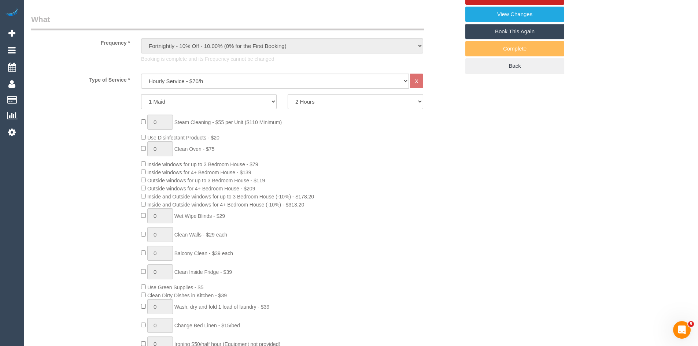
scroll to position [257, 0]
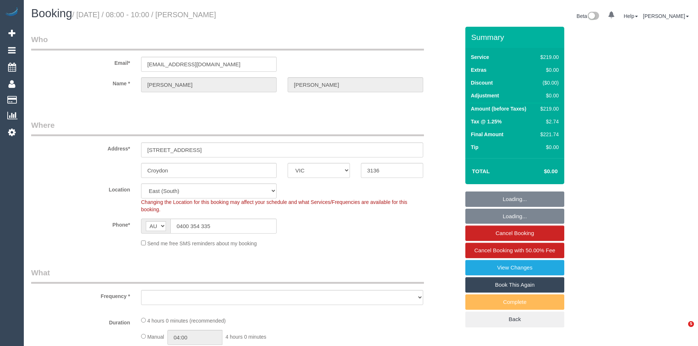
select select "VIC"
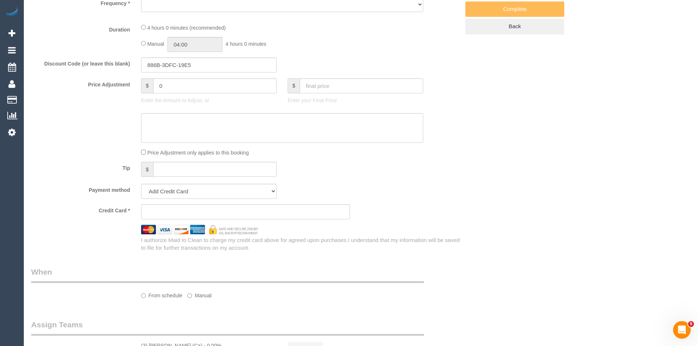
select select "string:stripe-pm_1RWwkZ2GScqysDRVUSIKSBcs"
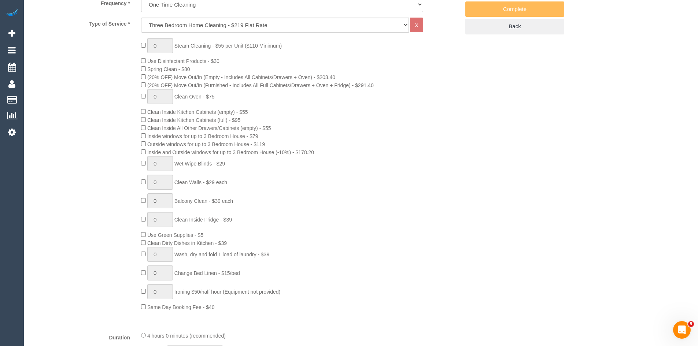
select select "object:826"
select select "number:28"
select select "number:15"
select select "number:18"
select select "number:22"
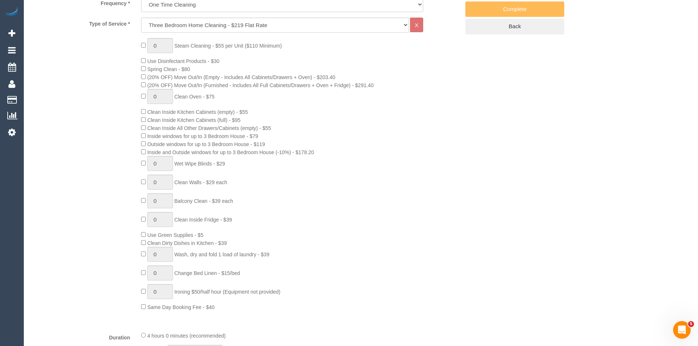
select select "number:13"
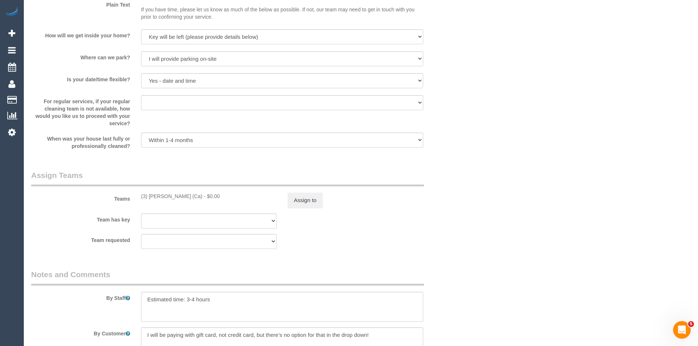
scroll to position [1173, 0]
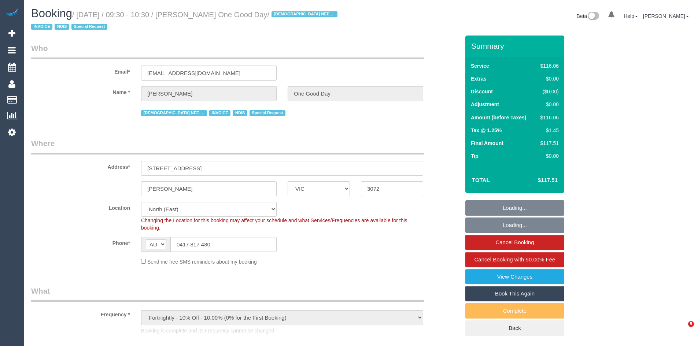
select select "VIC"
select select "number:28"
select select "number:14"
select select "number:19"
select select "number:36"
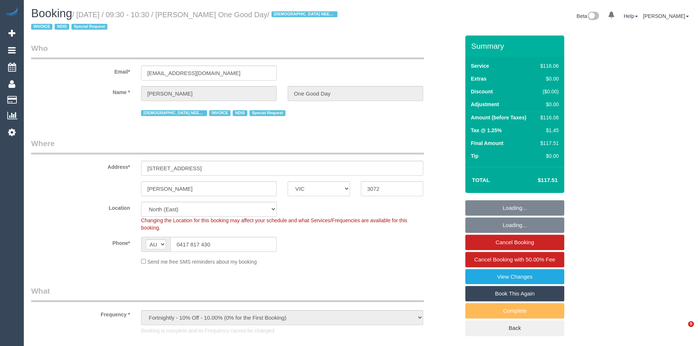
select select "number:35"
select select "object:1257"
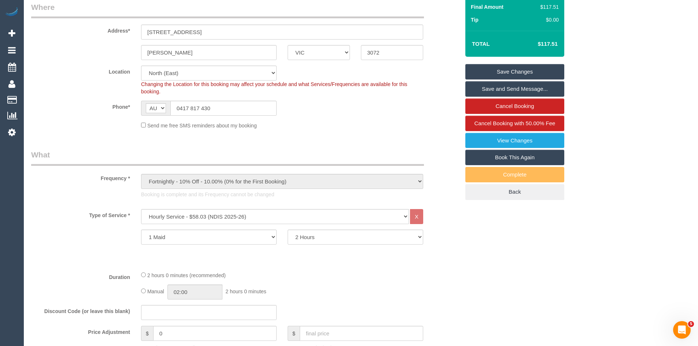
scroll to position [293, 0]
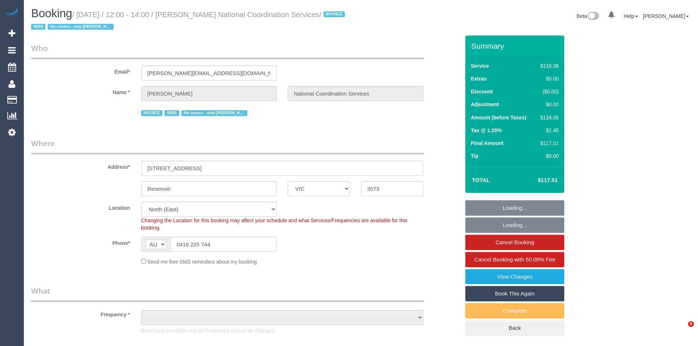
select select "VIC"
select select "object:1327"
select select "number:28"
select select "number:14"
select select "number:19"
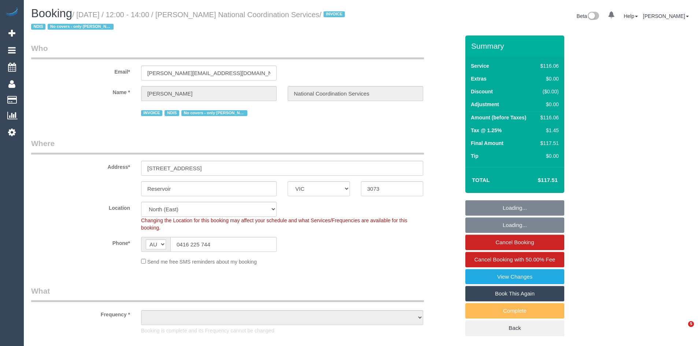
select select "number:36"
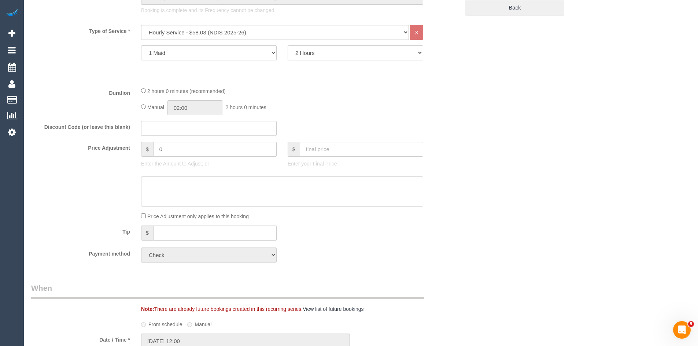
scroll to position [330, 0]
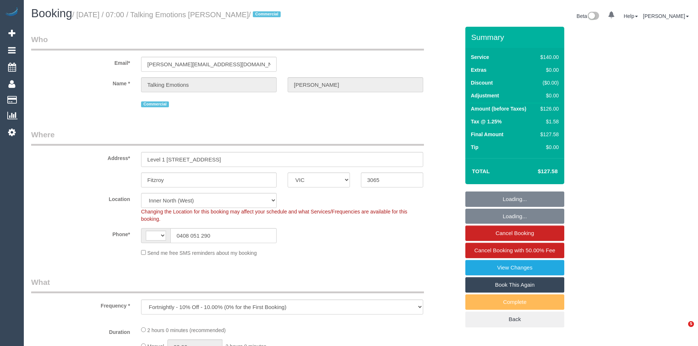
select select "VIC"
select select "object:694"
select select "string:AU"
select select "string:stripe-pm_1GN53q2GScqysDRVaylnvbQB"
select select "number:28"
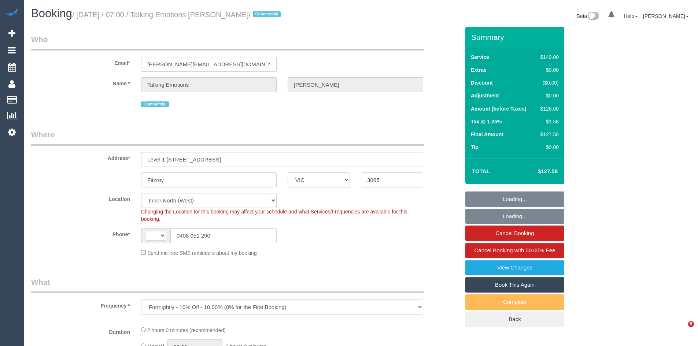
select select "number:35"
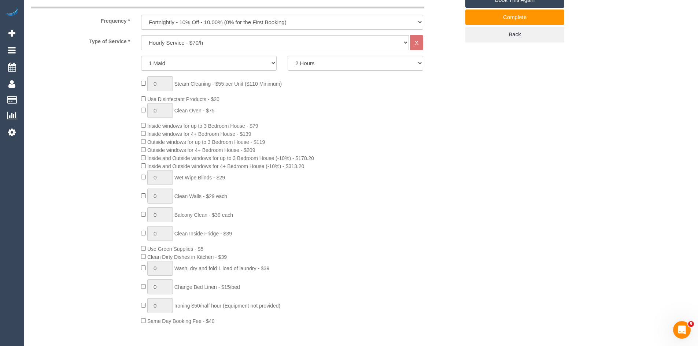
scroll to position [293, 0]
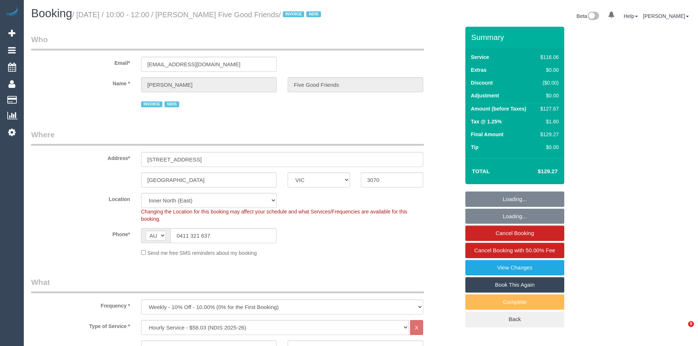
select select "VIC"
select select "object:805"
select select "number:28"
select select "number:14"
select select "number:19"
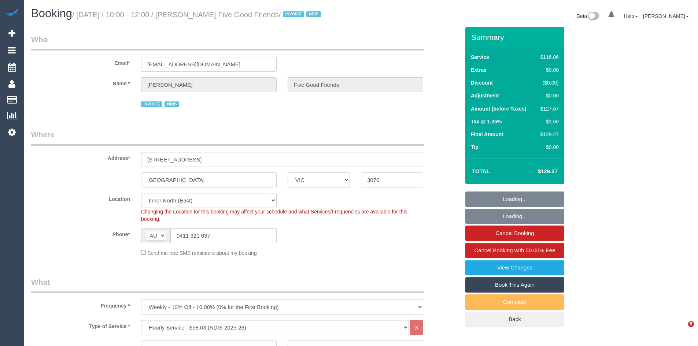
select select "number:25"
select select "number:35"
select select "number:12"
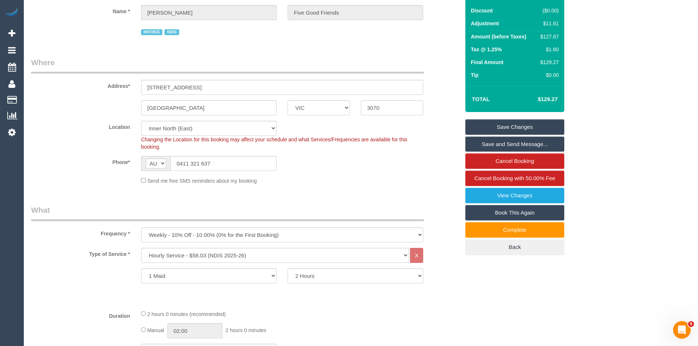
scroll to position [257, 0]
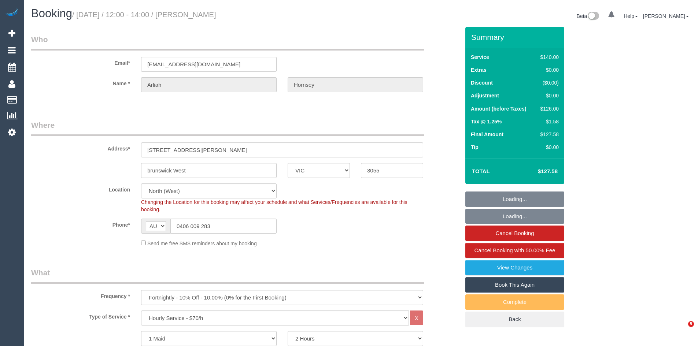
select select "VIC"
select select "string:stripe-pm_1Ipp7r2GScqysDRVpfXEQvun"
select select "number:27"
select select "number:14"
select select "number:19"
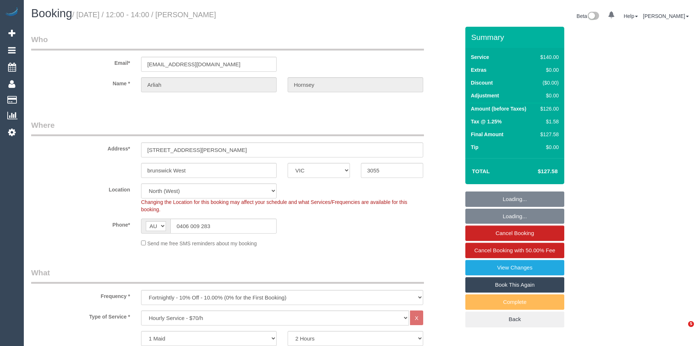
select select "number:22"
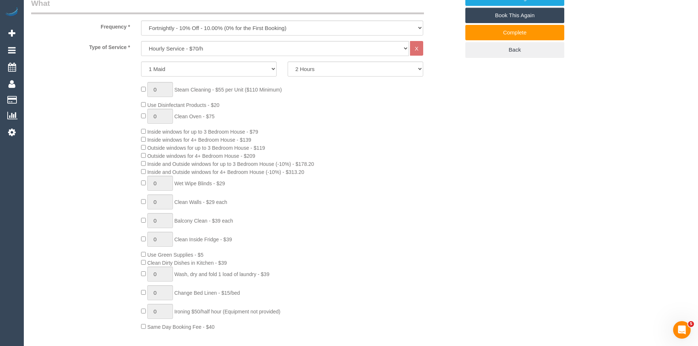
scroll to position [367, 0]
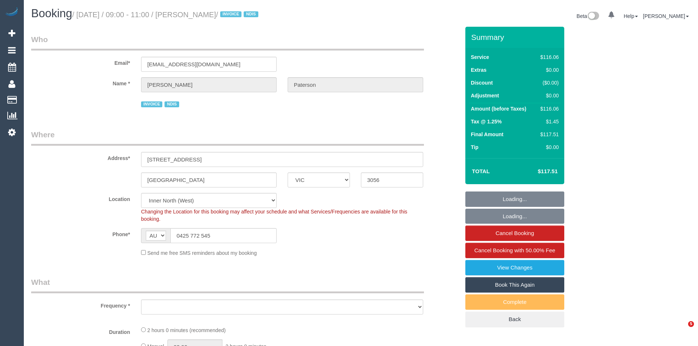
select select "VIC"
select select "object:734"
select select "number:28"
select select "number:14"
select select "number:19"
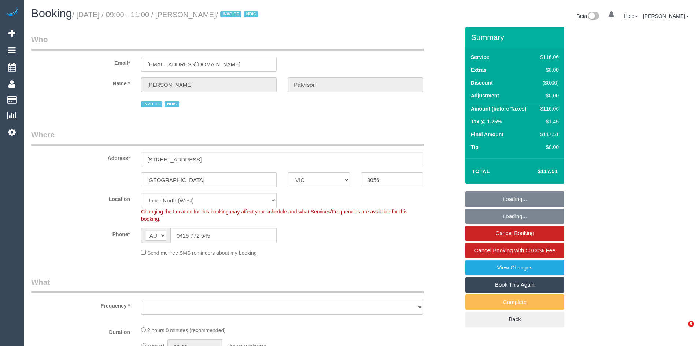
select select "number:36"
select select "number:33"
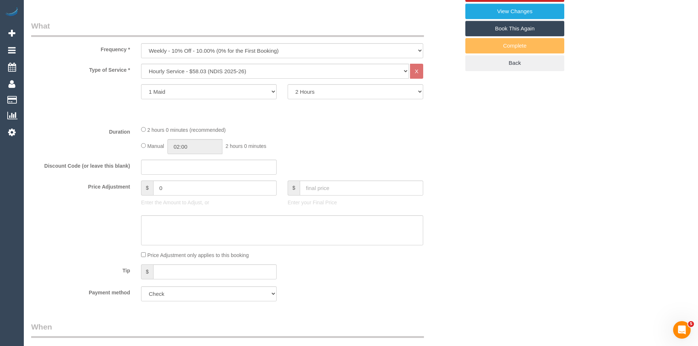
select select "object:1638"
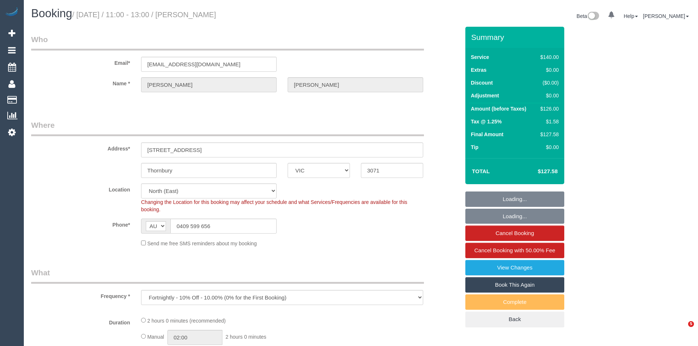
select select "VIC"
select select "string:stripe-pm_1P9GfB2GScqysDRVhbHXGPtn"
select select "object:1097"
select select "number:29"
select select "number:14"
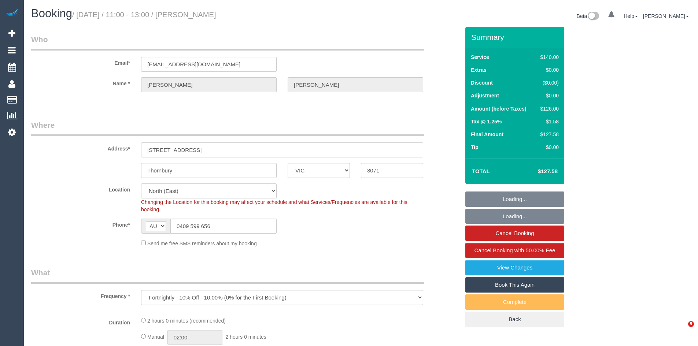
select select "number:19"
select select "number:22"
select select "number:34"
select select "number:12"
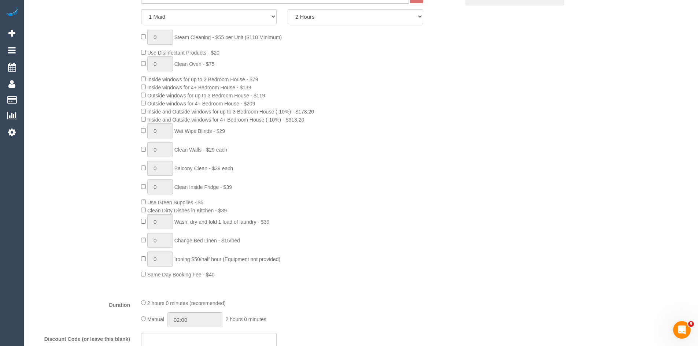
scroll to position [330, 0]
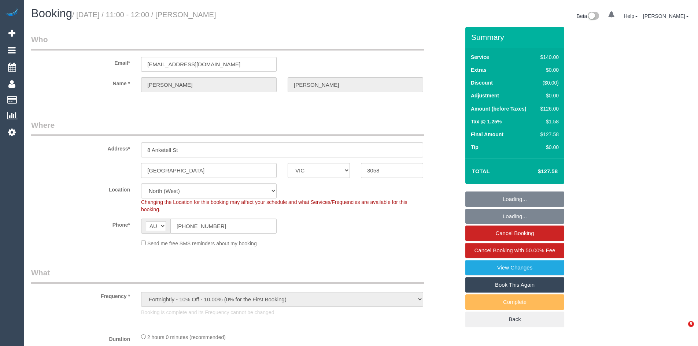
select select "VIC"
select select "number:28"
select select "number:14"
select select "number:19"
select select "number:22"
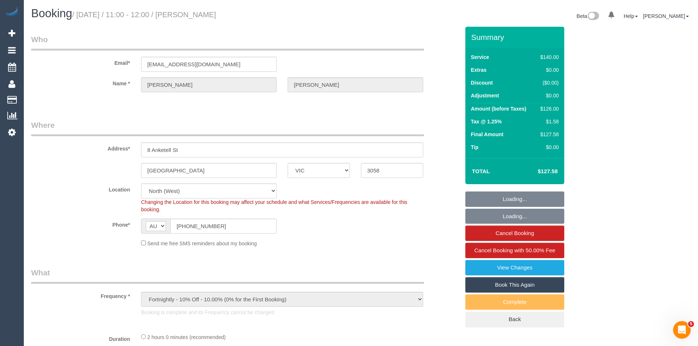
select select "number:34"
select select "number:26"
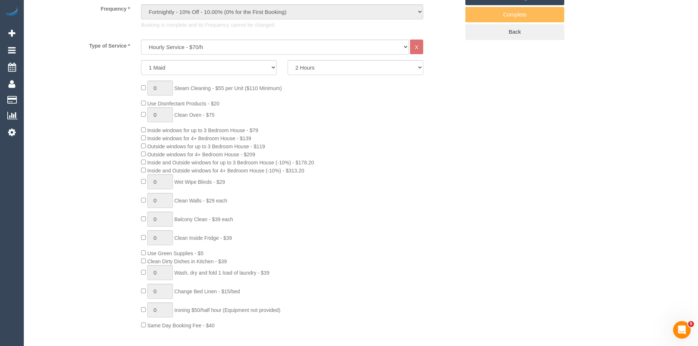
scroll to position [293, 0]
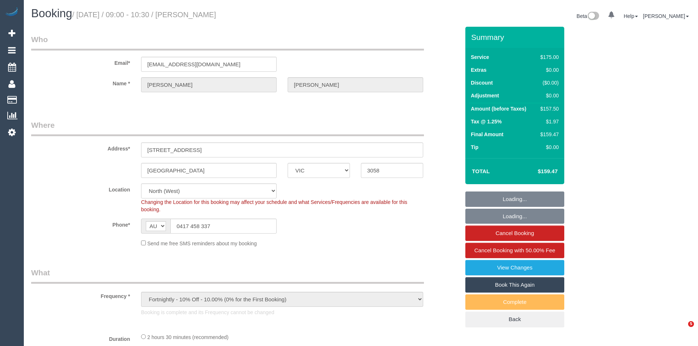
select select "VIC"
select select "object:736"
select select "150"
select select "number:27"
select select "number:14"
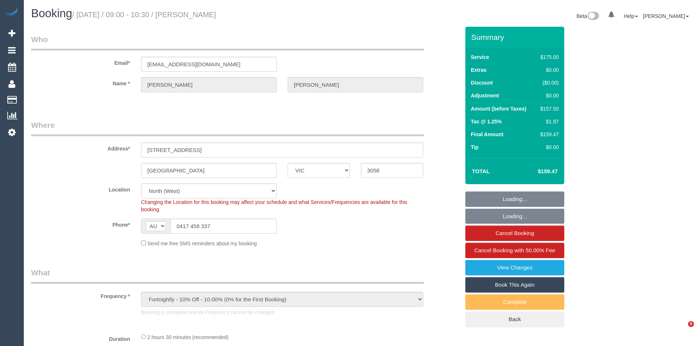
select select "number:19"
select select "number:22"
select select "number:34"
select select "number:13"
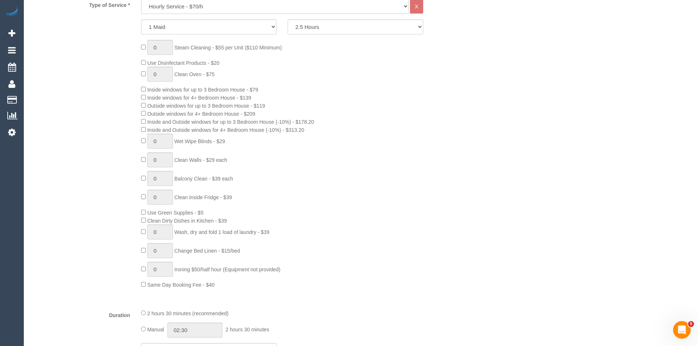
scroll to position [330, 0]
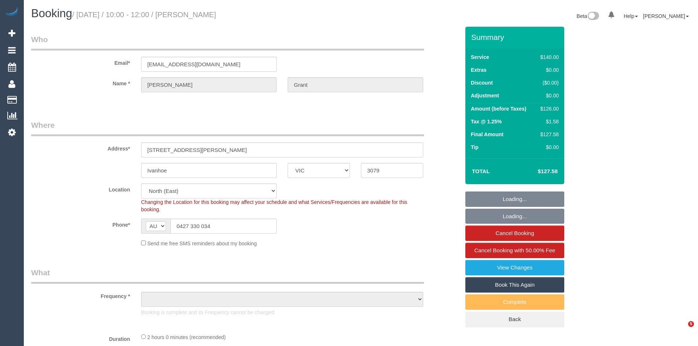
select select "VIC"
select select "object:1443"
select select "number:28"
select select "number:14"
select select "number:19"
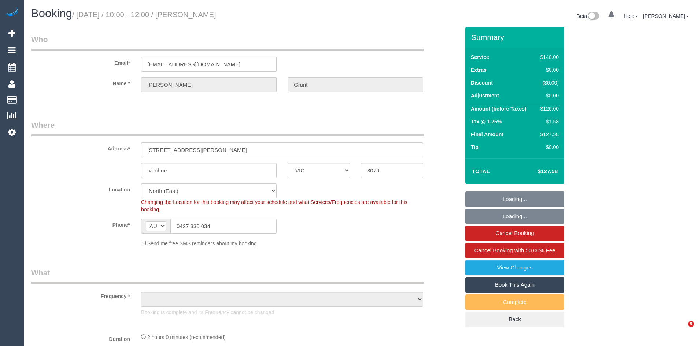
select select "number:25"
select select "number:12"
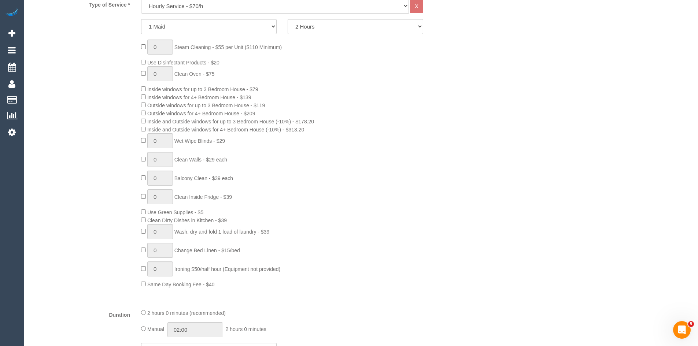
scroll to position [330, 0]
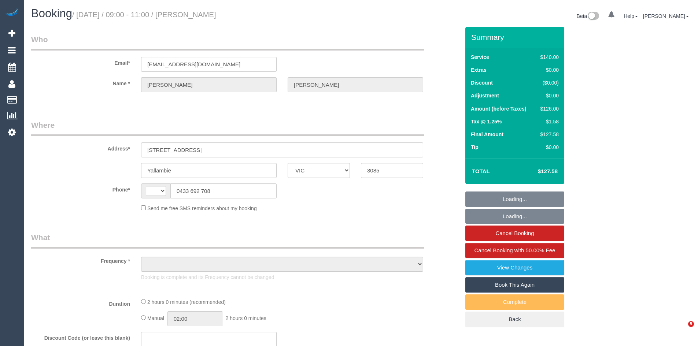
select select "VIC"
select select "string:AU"
select select "object:537"
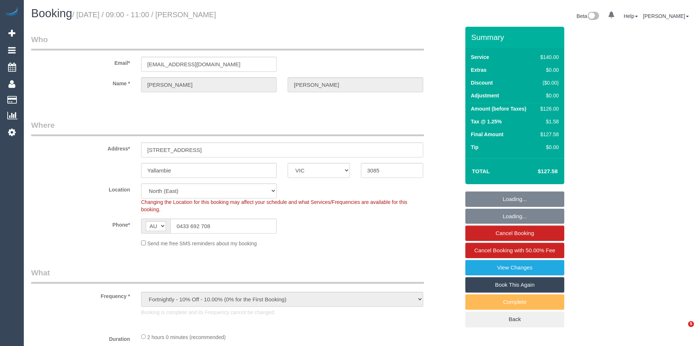
select select "string:stripe-pm_1OliLP2GScqysDRV60ZLVmWI"
select select "number:29"
select select "number:14"
select select "number:19"
select select "number:22"
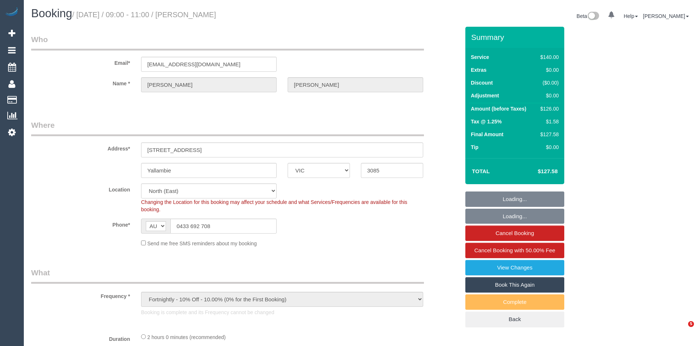
select select "number:35"
select select "object:1443"
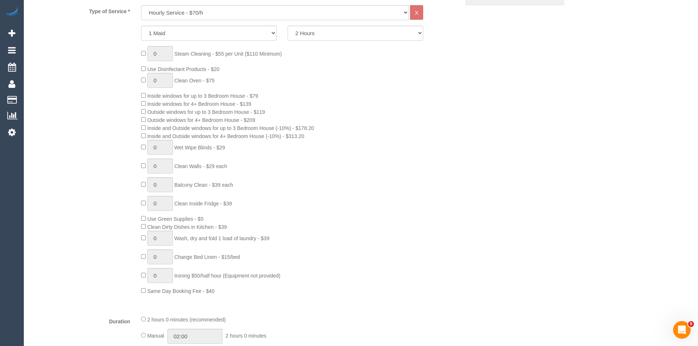
scroll to position [330, 0]
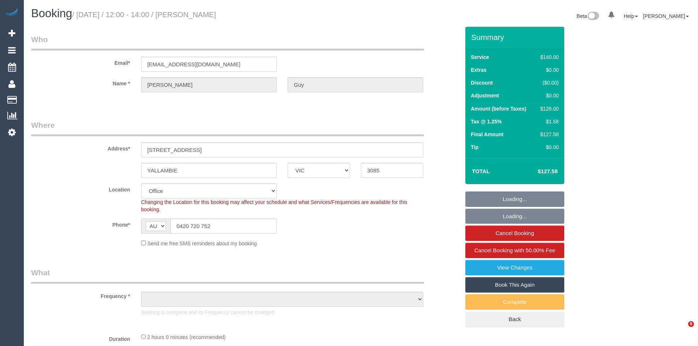
select select "VIC"
select select "object:2158"
select select "string:stripe-pm_1RZNV32GScqysDRVCRaqbKo3"
select select "number:27"
select select "number:14"
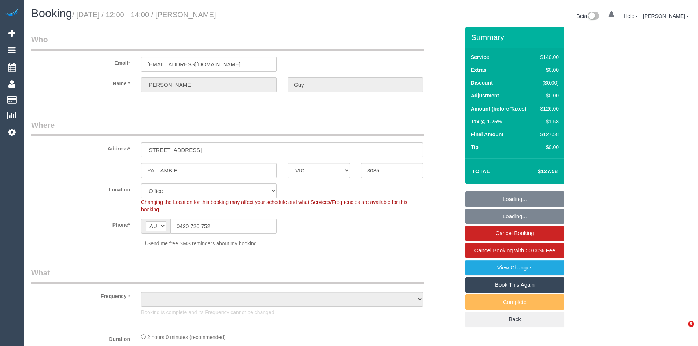
select select "number:19"
select select "number:22"
select select "number:34"
select select "number:12"
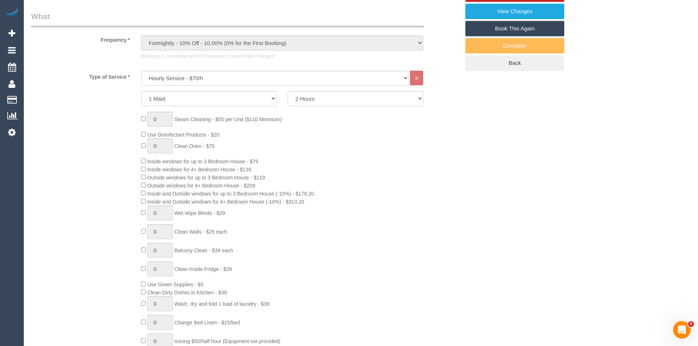
scroll to position [330, 0]
